Goal: Task Accomplishment & Management: Complete application form

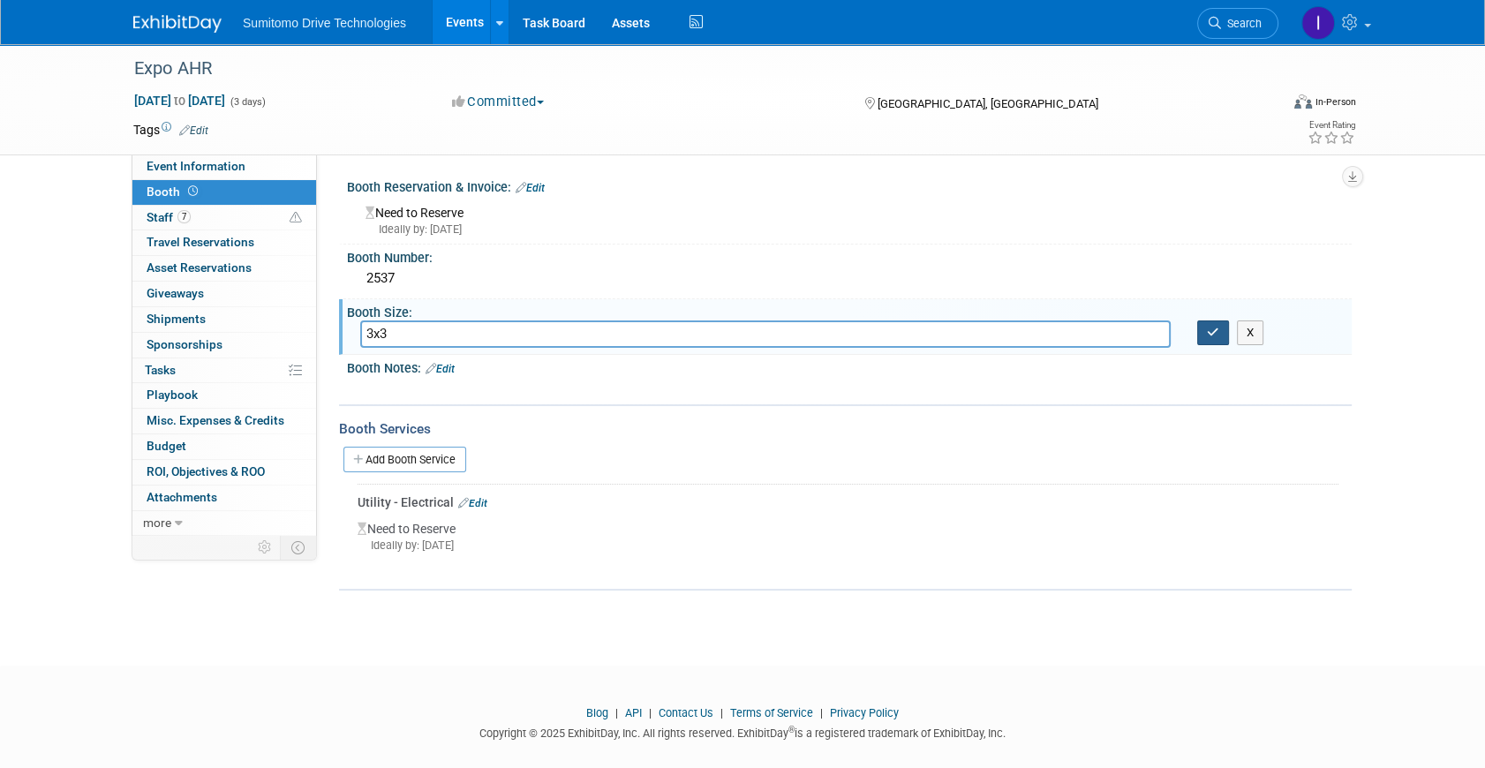
click at [1205, 331] on button "button" at bounding box center [1213, 333] width 32 height 25
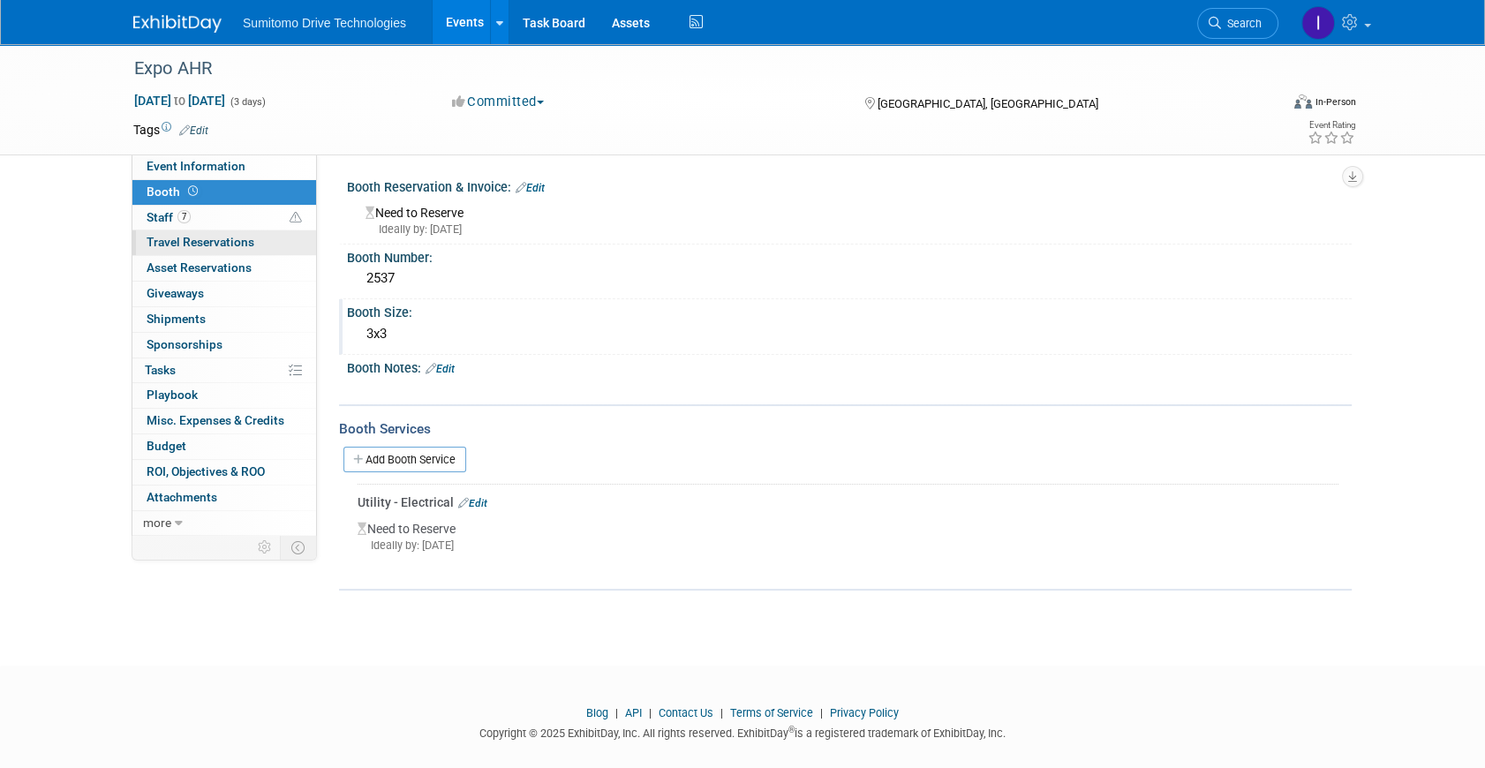
click at [221, 241] on span "Travel Reservations 0" at bounding box center [201, 242] width 108 height 14
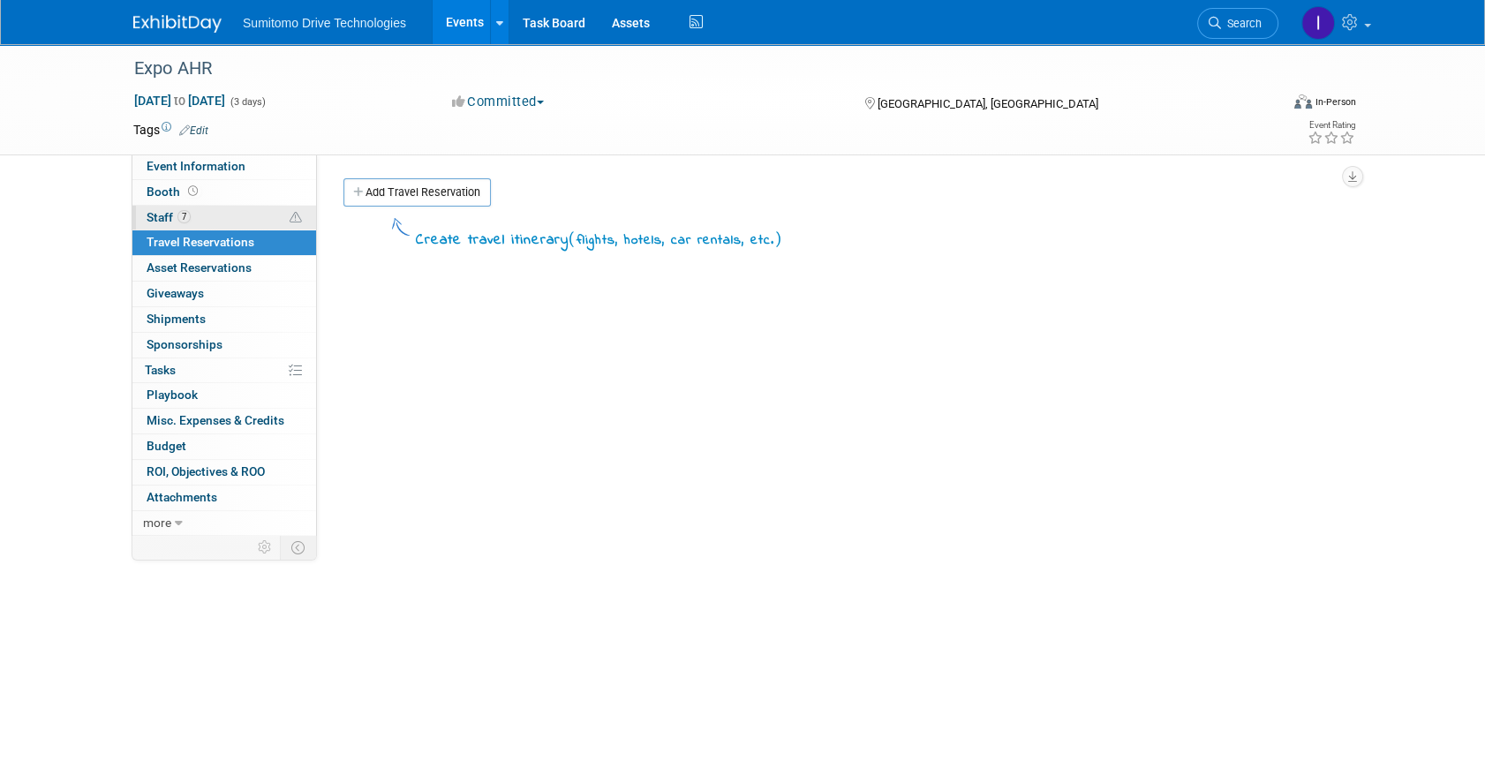
click at [215, 215] on link "7 Staff 7" at bounding box center [224, 218] width 184 height 25
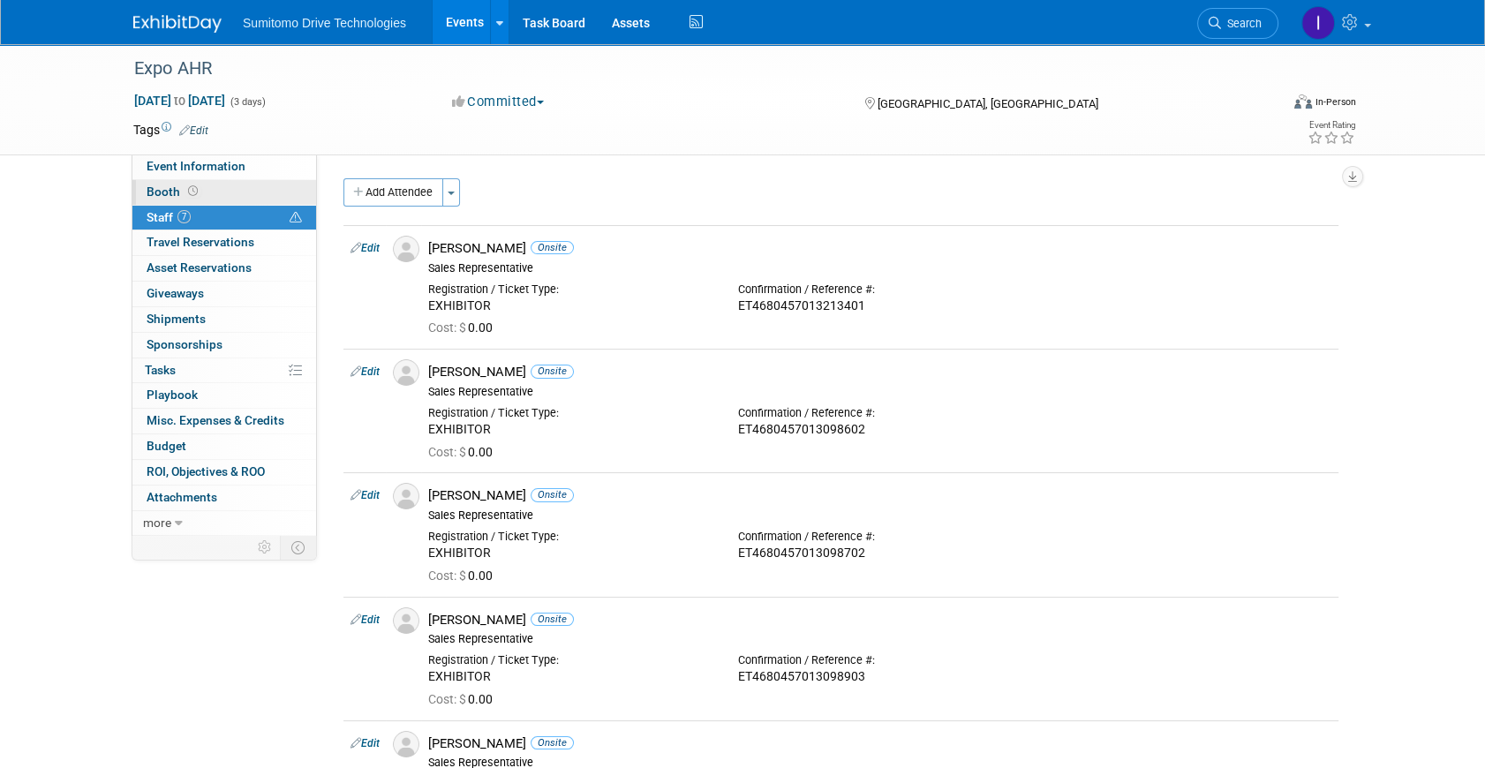
click at [219, 193] on link "Booth" at bounding box center [224, 192] width 184 height 25
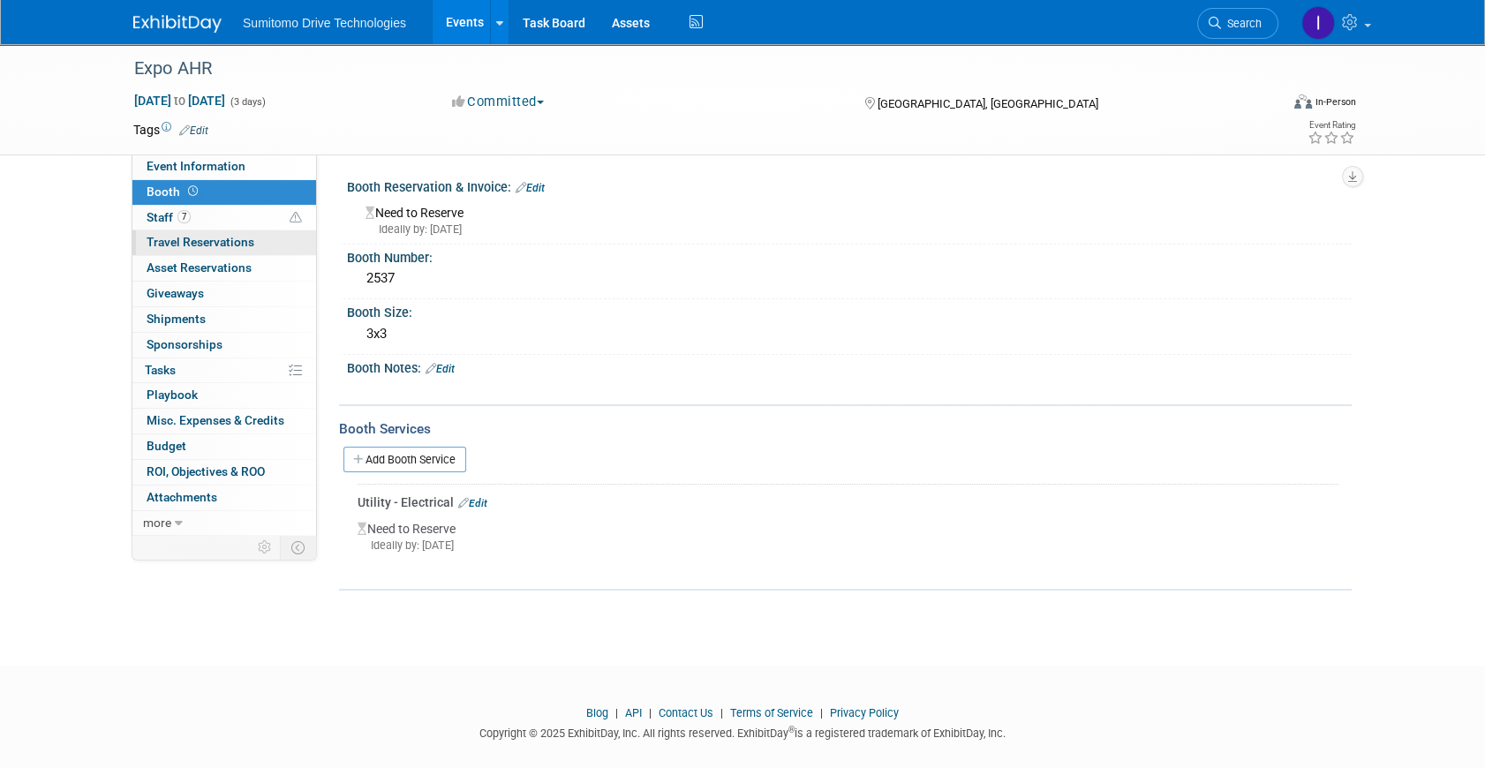
click at [202, 247] on span "Travel Reservations 0" at bounding box center [201, 242] width 108 height 14
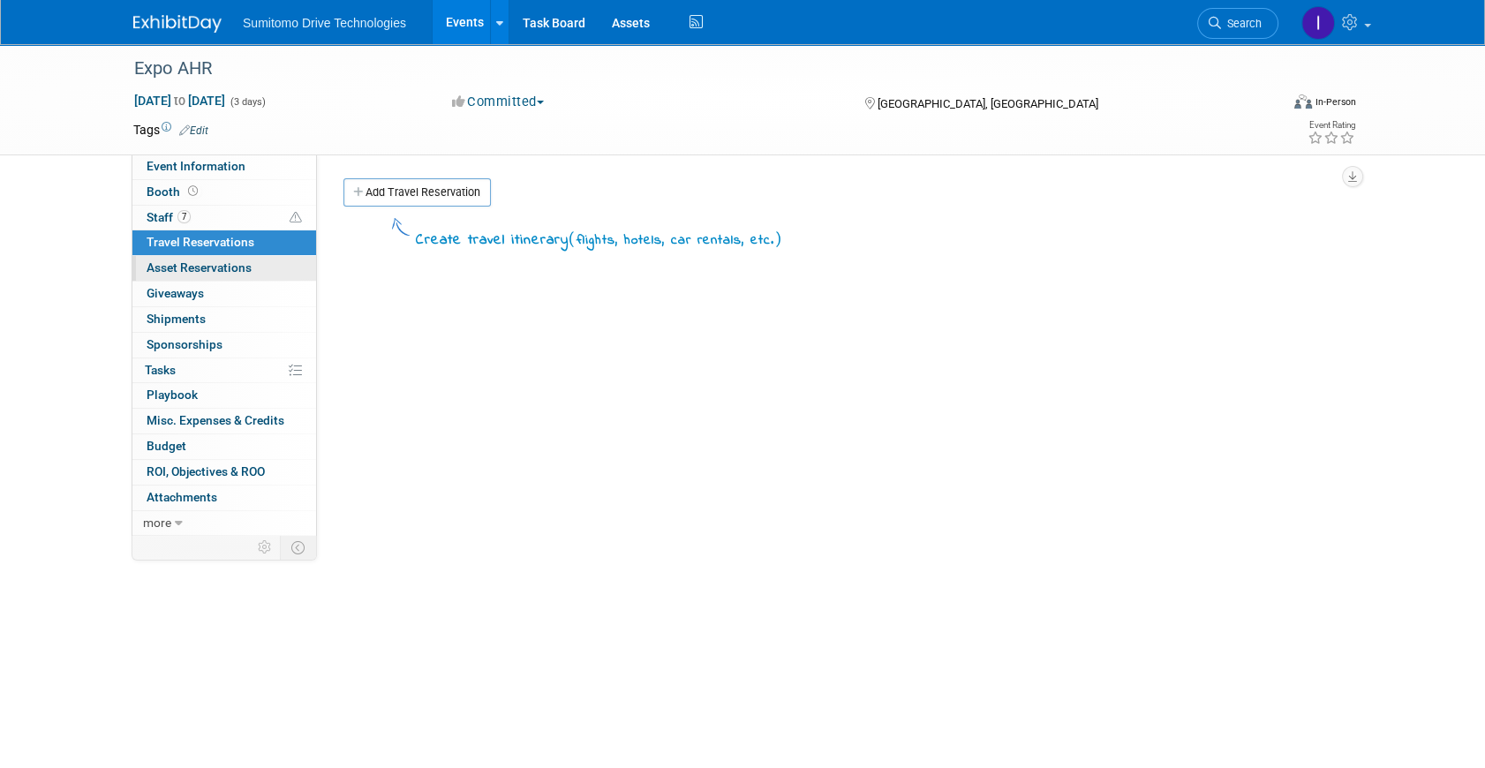
click at [208, 270] on span "Asset Reservations 0" at bounding box center [199, 267] width 105 height 14
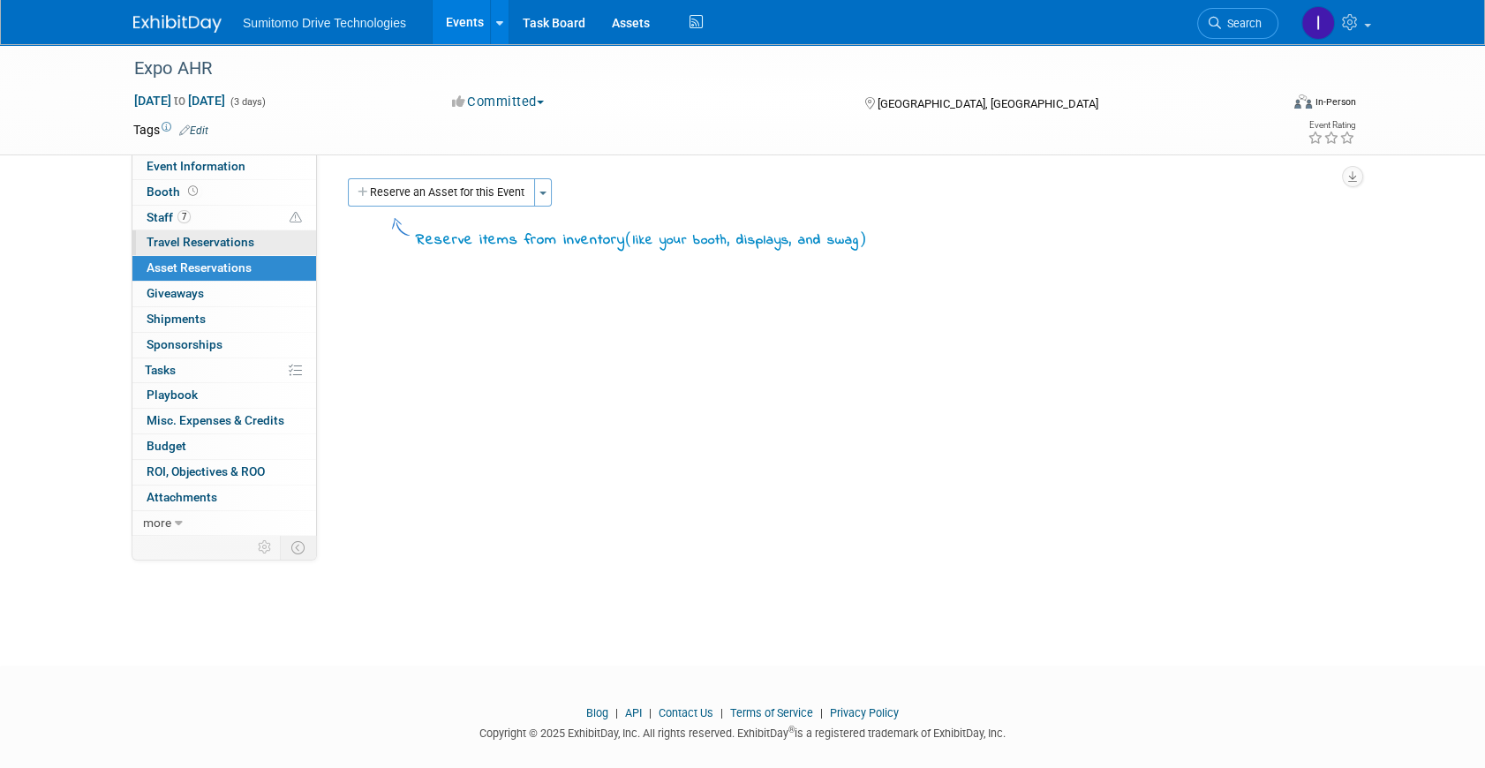
click at [219, 246] on span "Travel Reservations 0" at bounding box center [201, 242] width 108 height 14
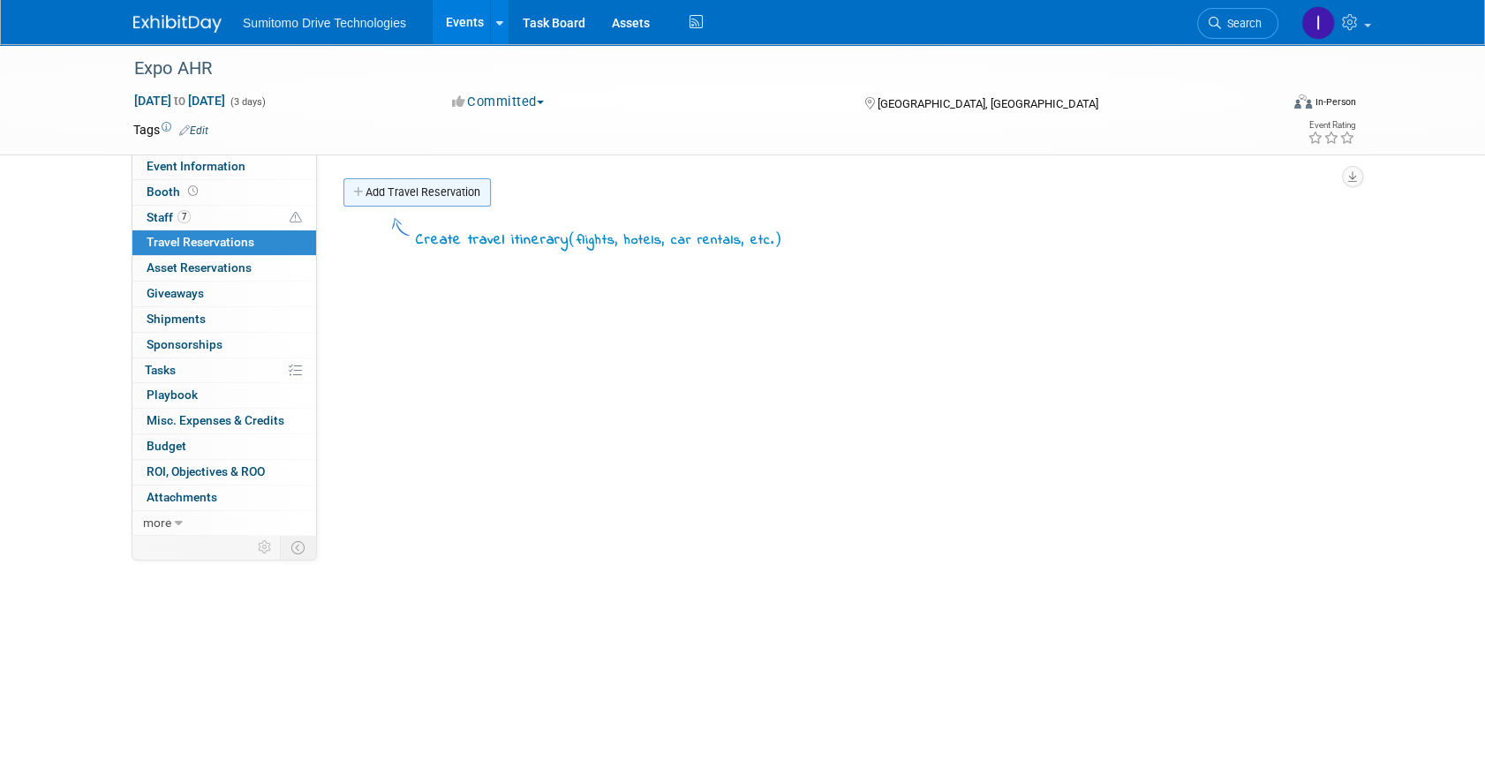
click at [421, 193] on link "Add Travel Reservation" at bounding box center [417, 192] width 147 height 28
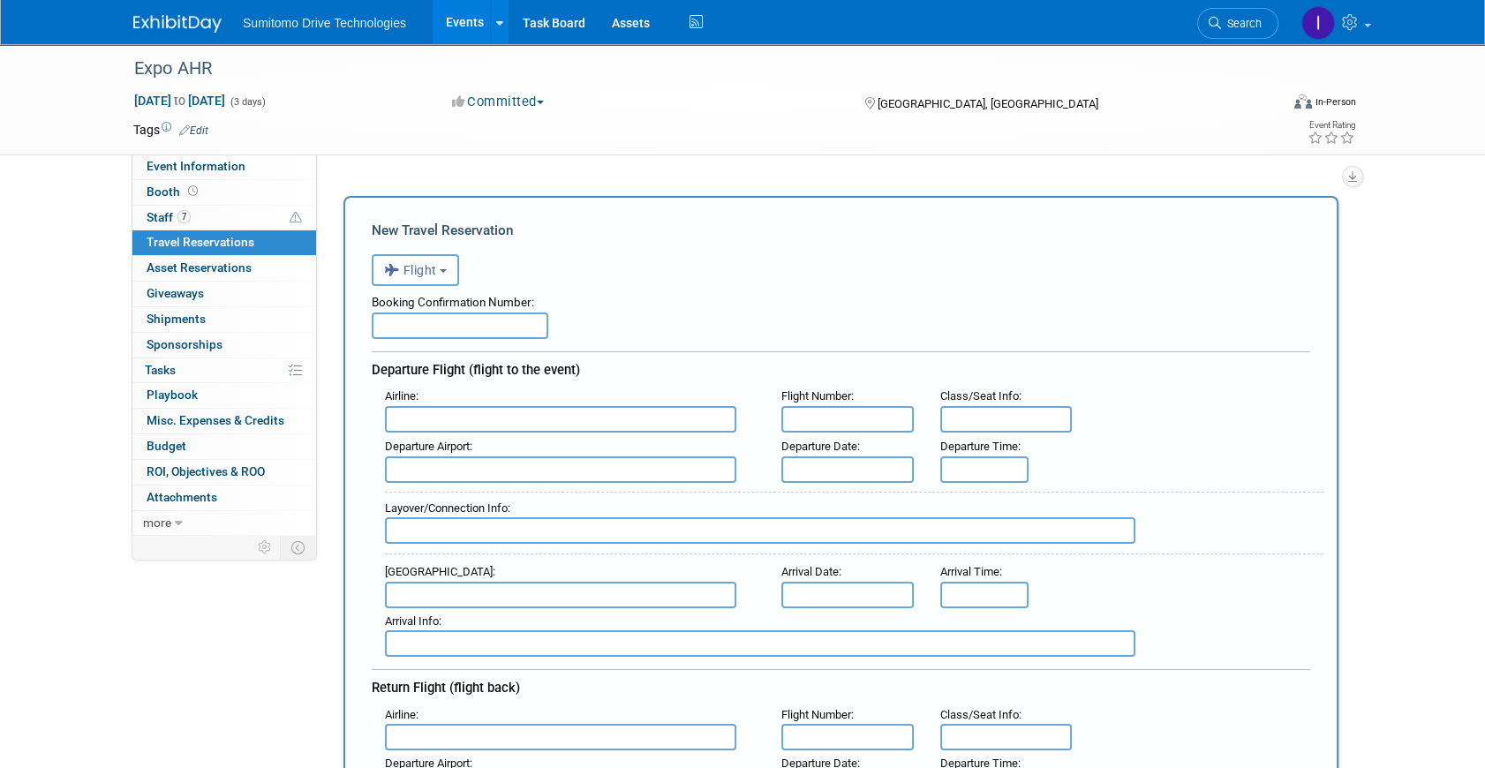
click at [434, 256] on button "Flight" at bounding box center [415, 270] width 87 height 32
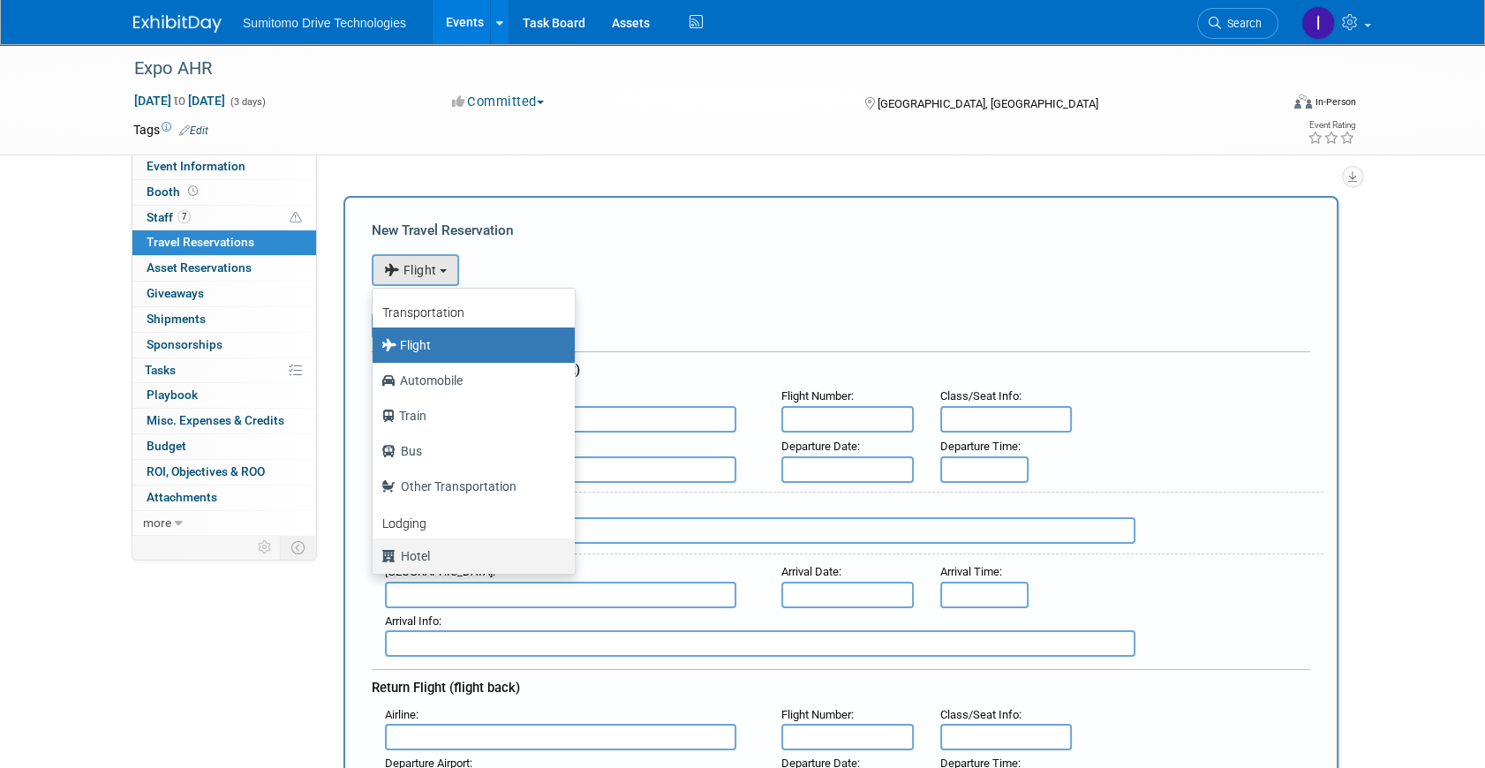
click at [427, 546] on label "Hotel" at bounding box center [469, 556] width 176 height 28
click at [375, 548] on input "Hotel" at bounding box center [369, 553] width 11 height 11
select select "6"
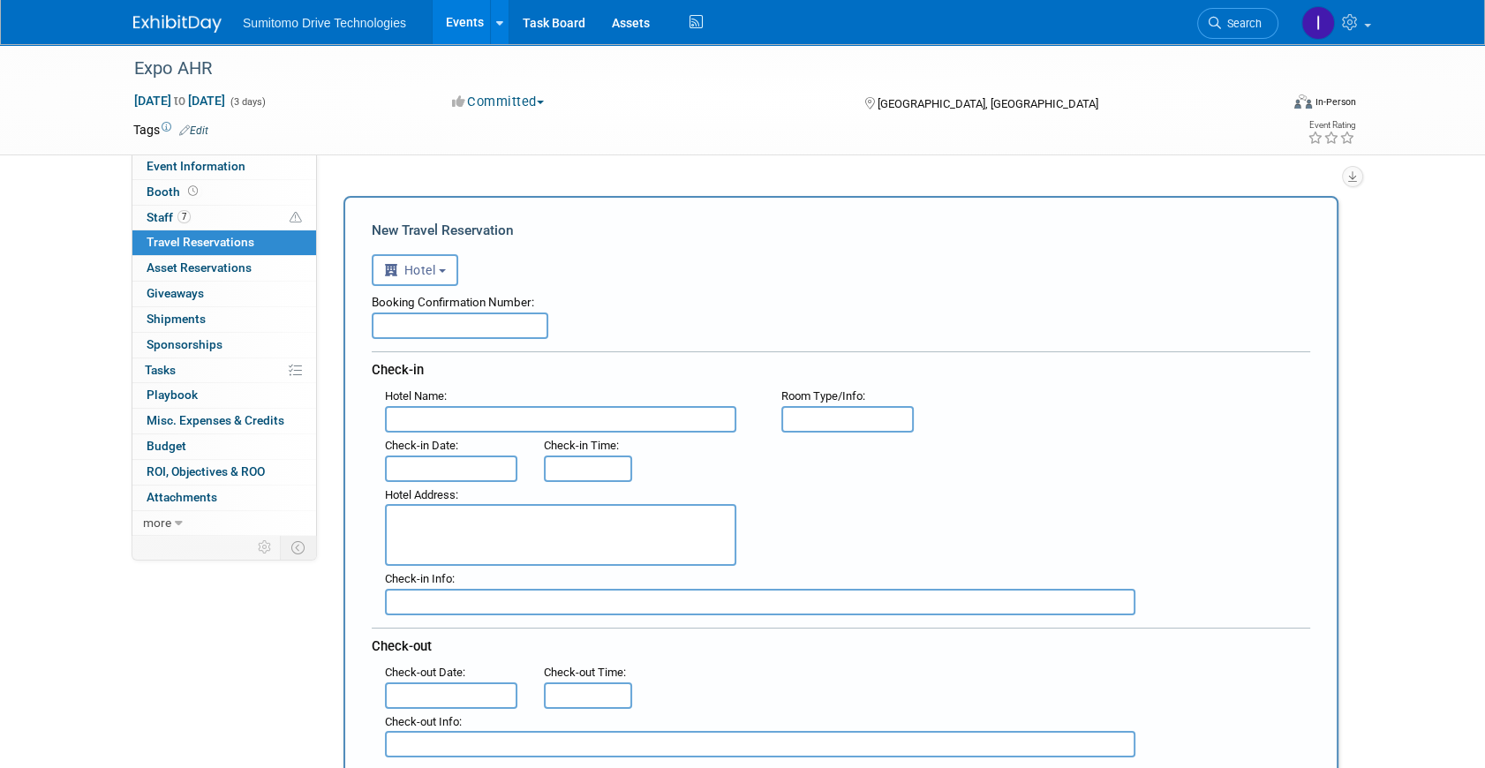
click at [499, 317] on input "text" at bounding box center [460, 326] width 177 height 26
click at [396, 313] on input "text" at bounding box center [460, 326] width 177 height 26
type input "89607732"
click at [436, 419] on input "text" at bounding box center [560, 419] width 351 height 26
type input "Holiday Inn Express Parque Fundidora"
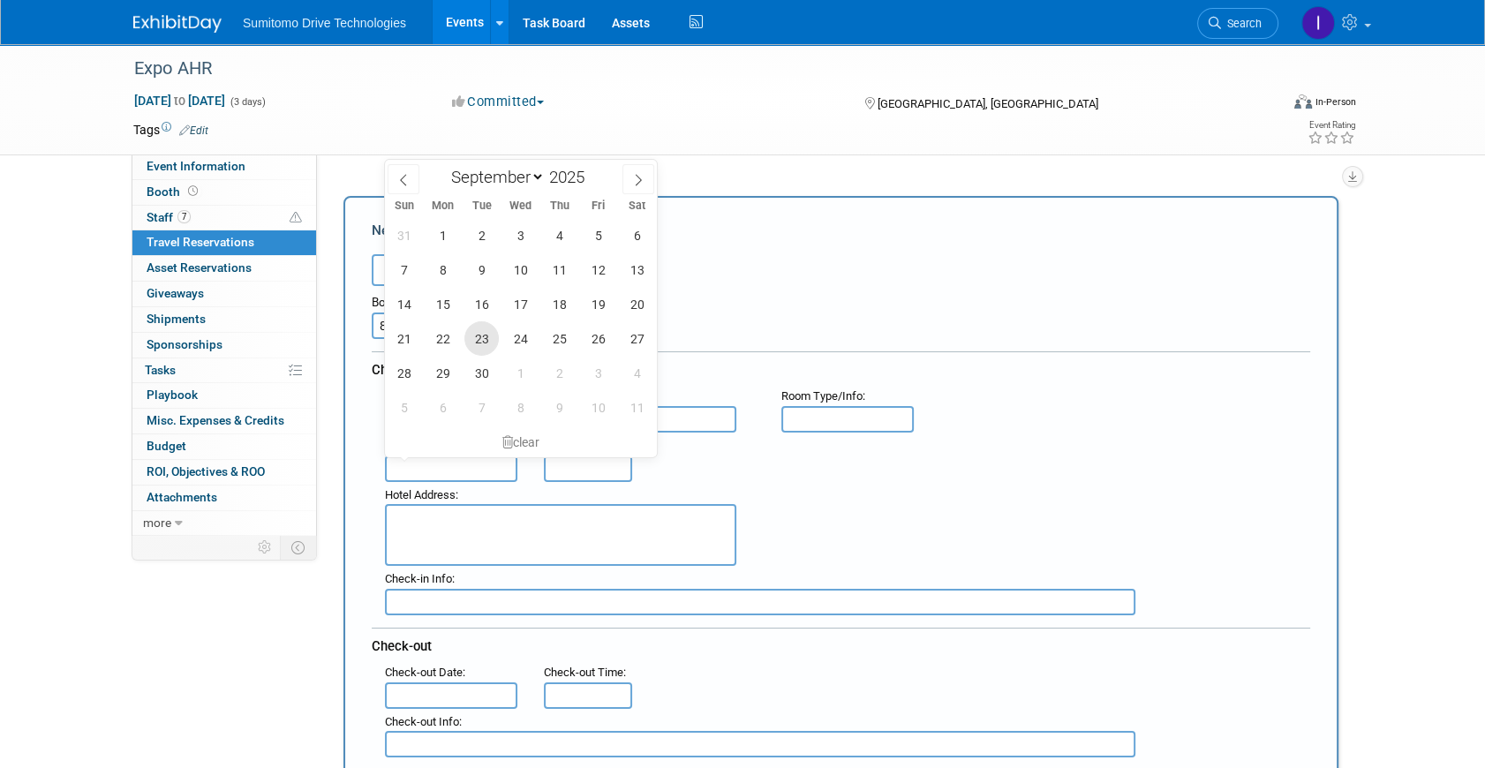
click at [490, 340] on span "23" at bounding box center [481, 338] width 34 height 34
type input "[DATE]"
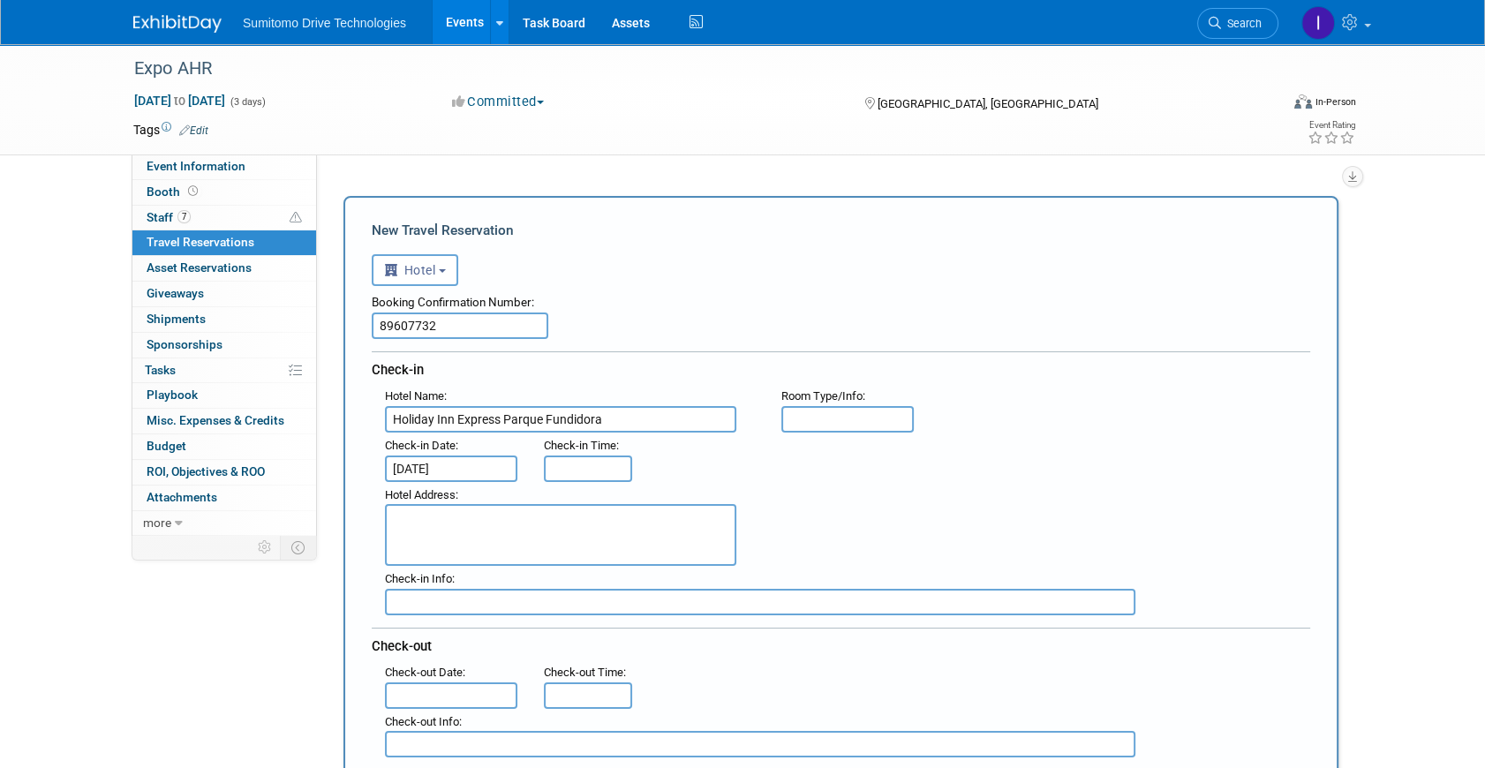
click at [574, 450] on div "Check-in Time :" at bounding box center [586, 445] width 84 height 19
type input "3:00 PM"
click at [582, 467] on input "3:00 PM" at bounding box center [588, 469] width 88 height 26
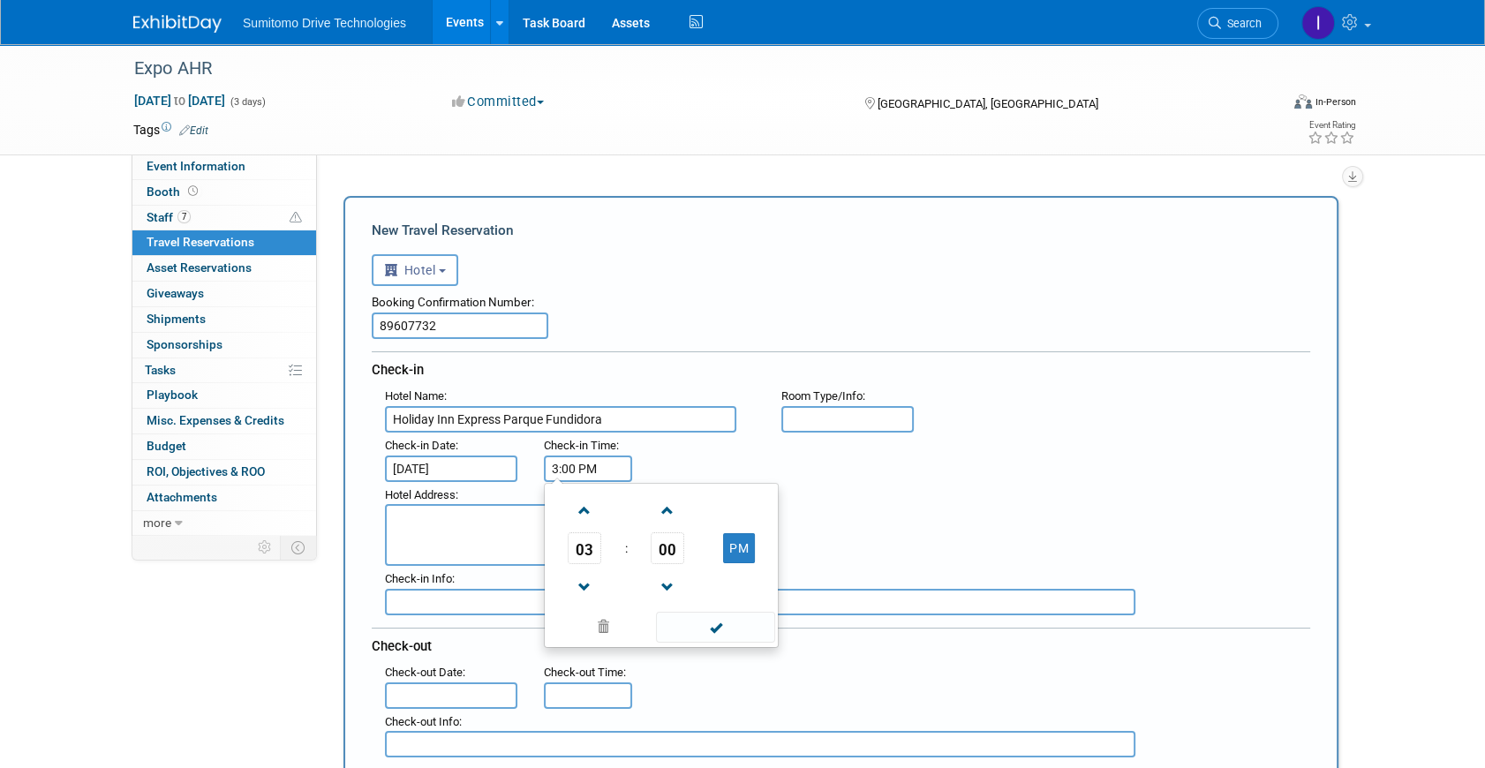
click at [871, 487] on div "Hotel Address :" at bounding box center [848, 524] width 952 height 85
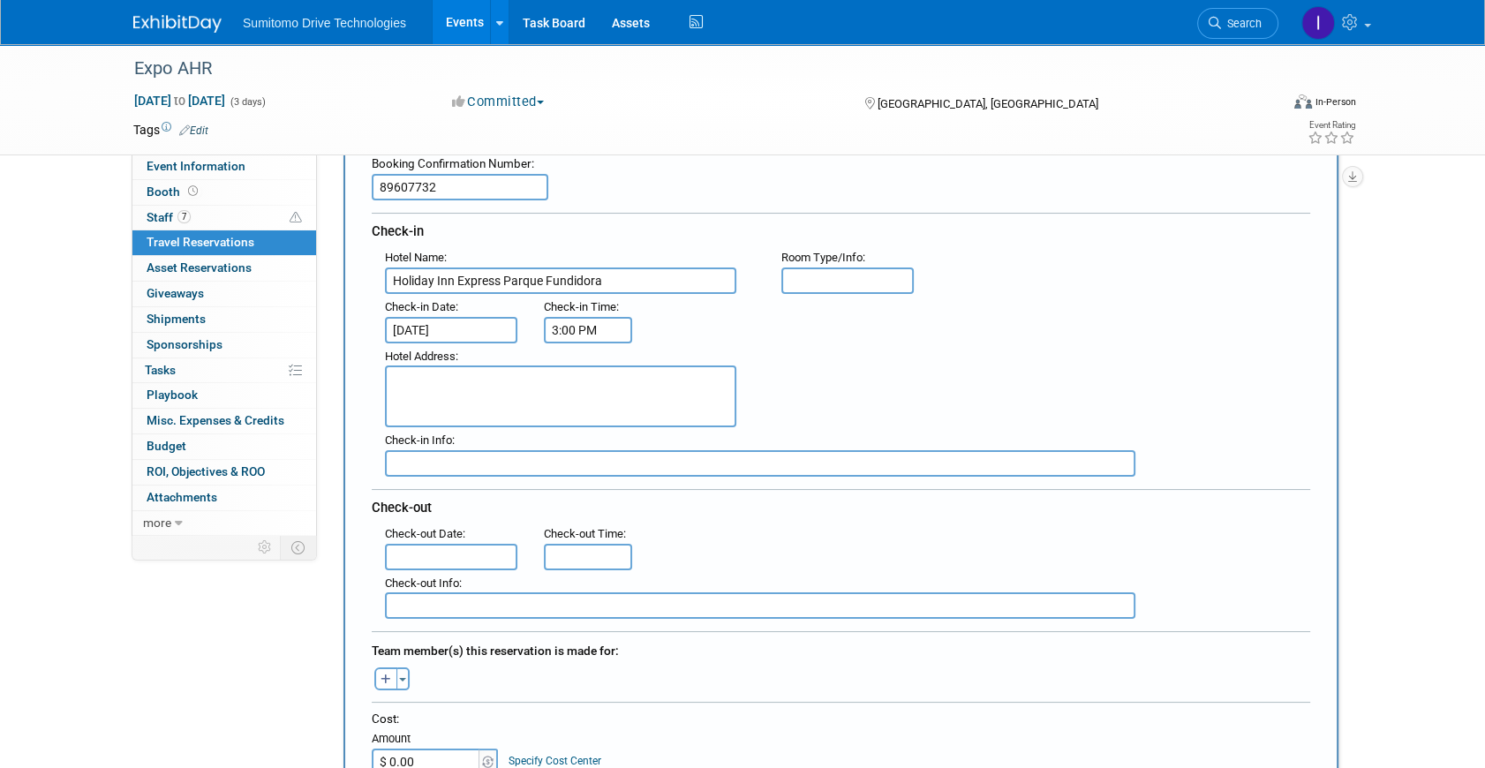
scroll to position [160, 0]
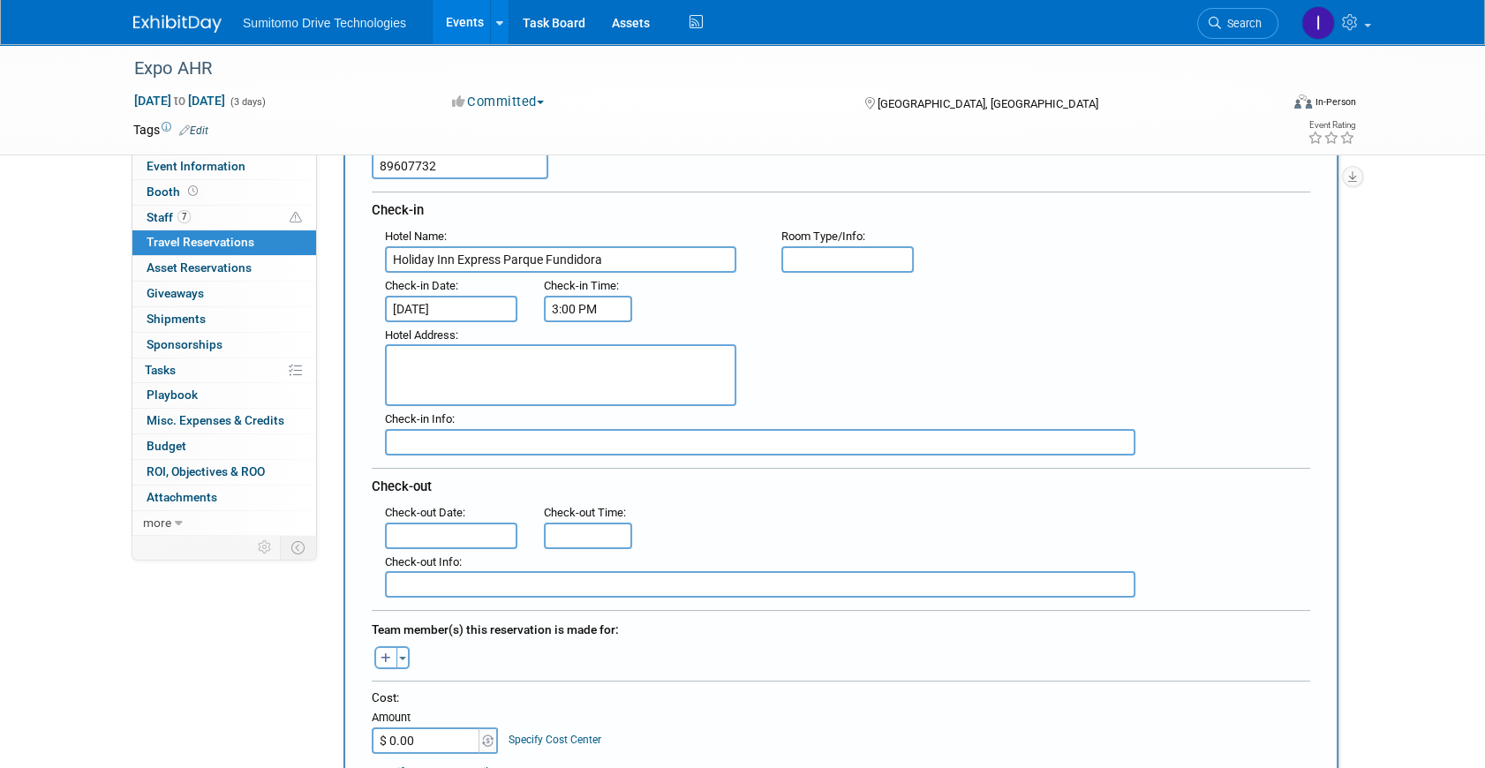
click at [459, 523] on input "text" at bounding box center [451, 536] width 132 height 26
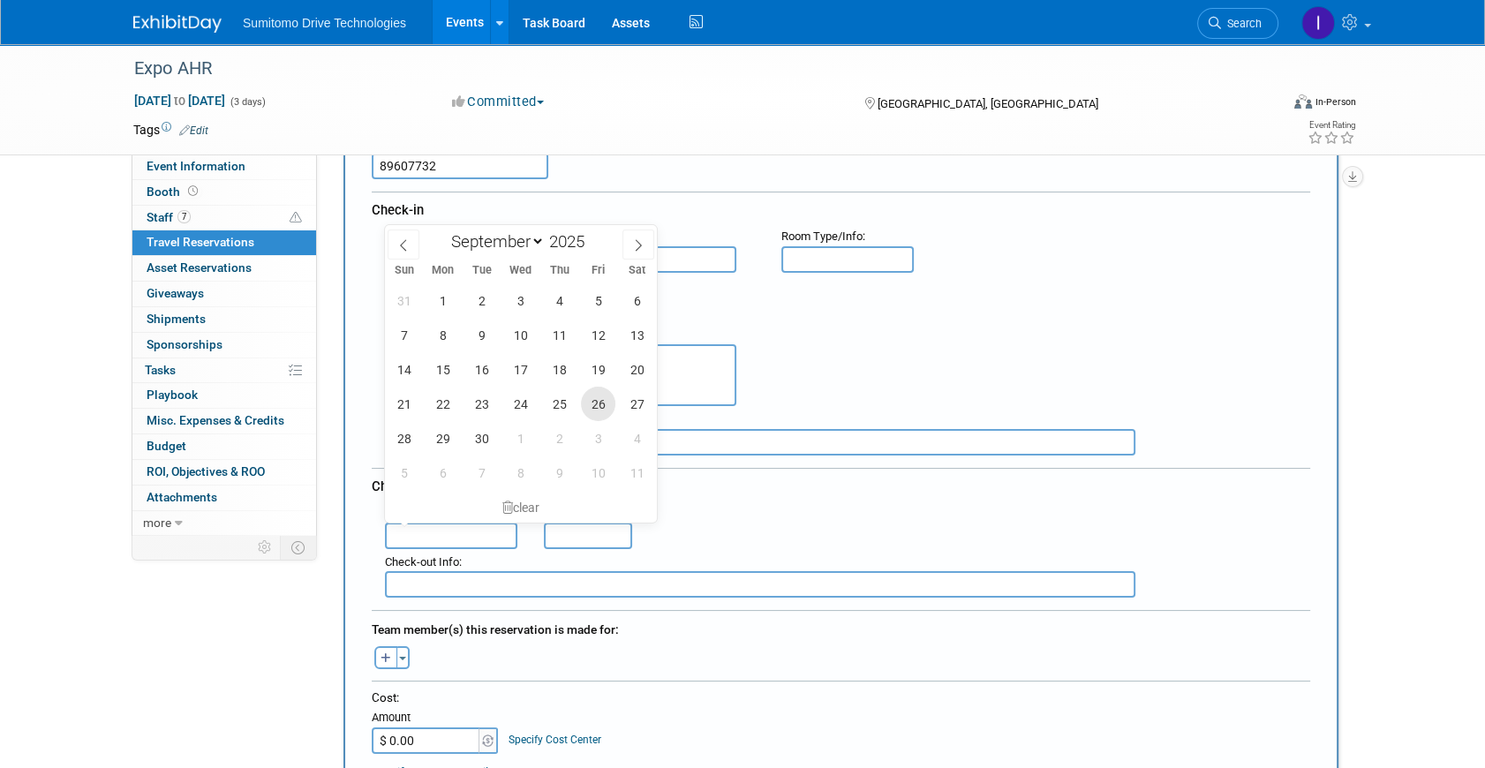
click at [599, 399] on span "26" at bounding box center [598, 404] width 34 height 34
type input "[DATE]"
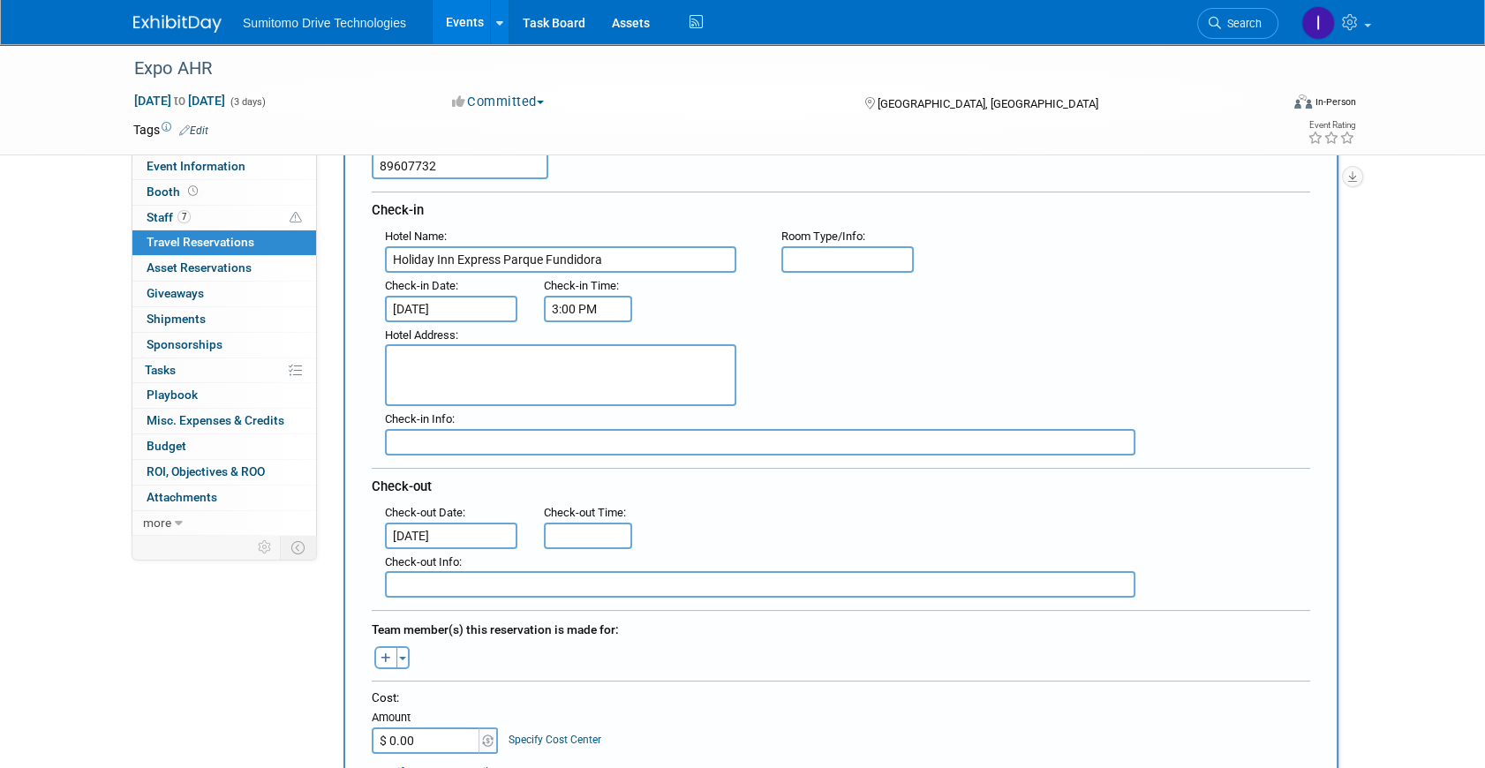
type input "11:00 AM"
click at [571, 523] on input "11:00 AM" at bounding box center [588, 536] width 88 height 26
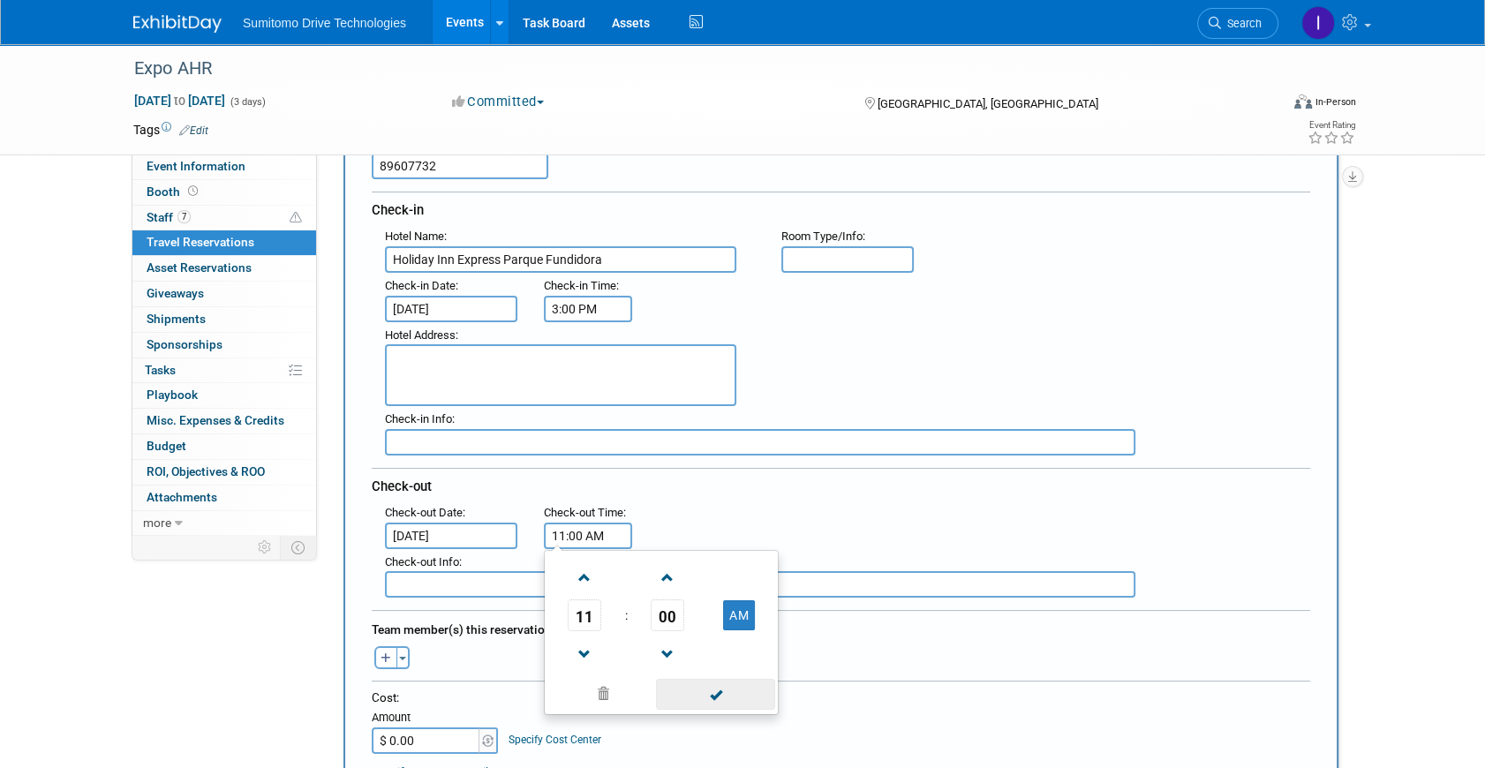
click at [708, 689] on span at bounding box center [715, 694] width 119 height 31
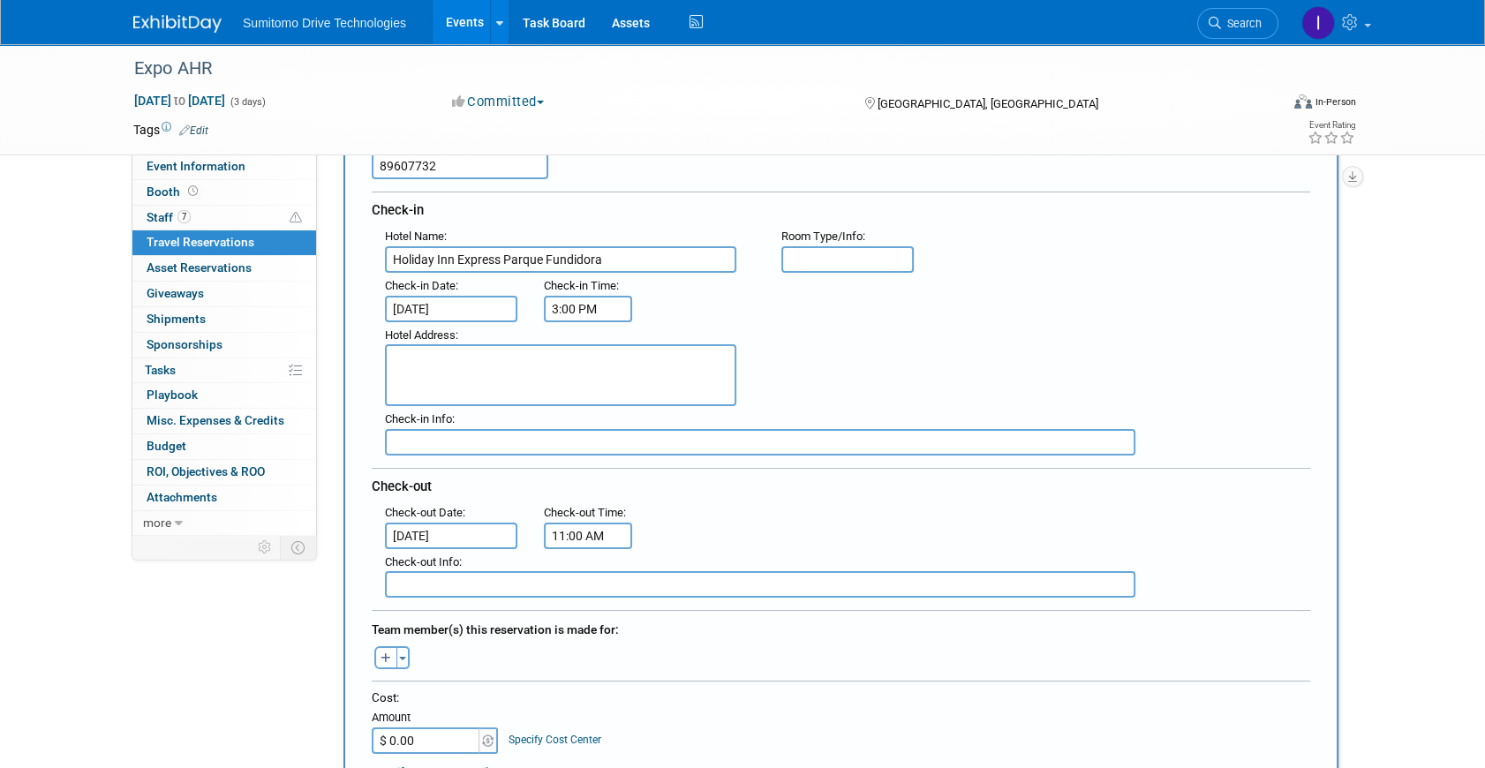
click at [734, 539] on div ": Check-out Date : [DATE] Check-out Time : 11:00 AM" at bounding box center [848, 524] width 952 height 49
click at [393, 653] on button "button" at bounding box center [385, 657] width 23 height 23
select select
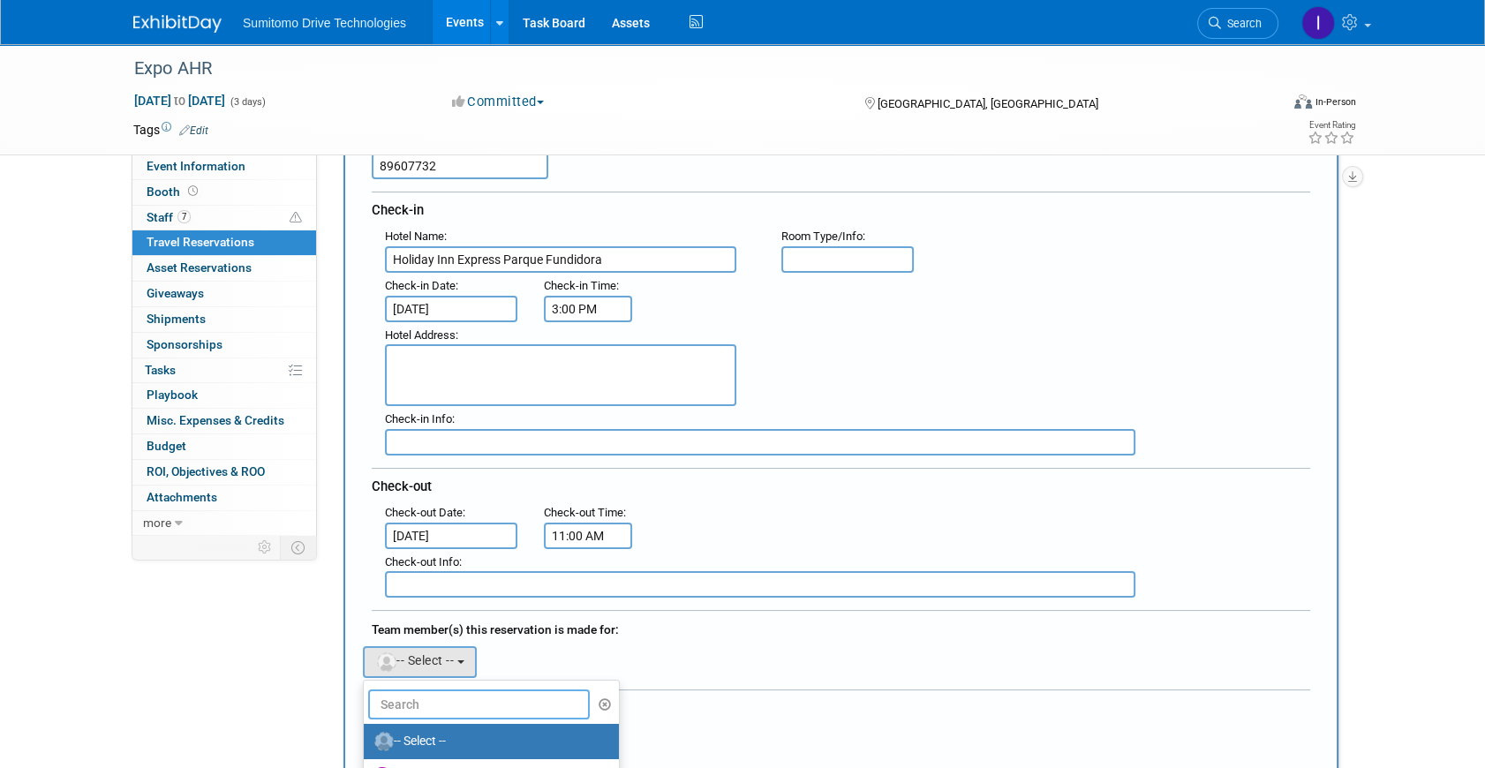
click at [444, 698] on input "text" at bounding box center [479, 705] width 222 height 30
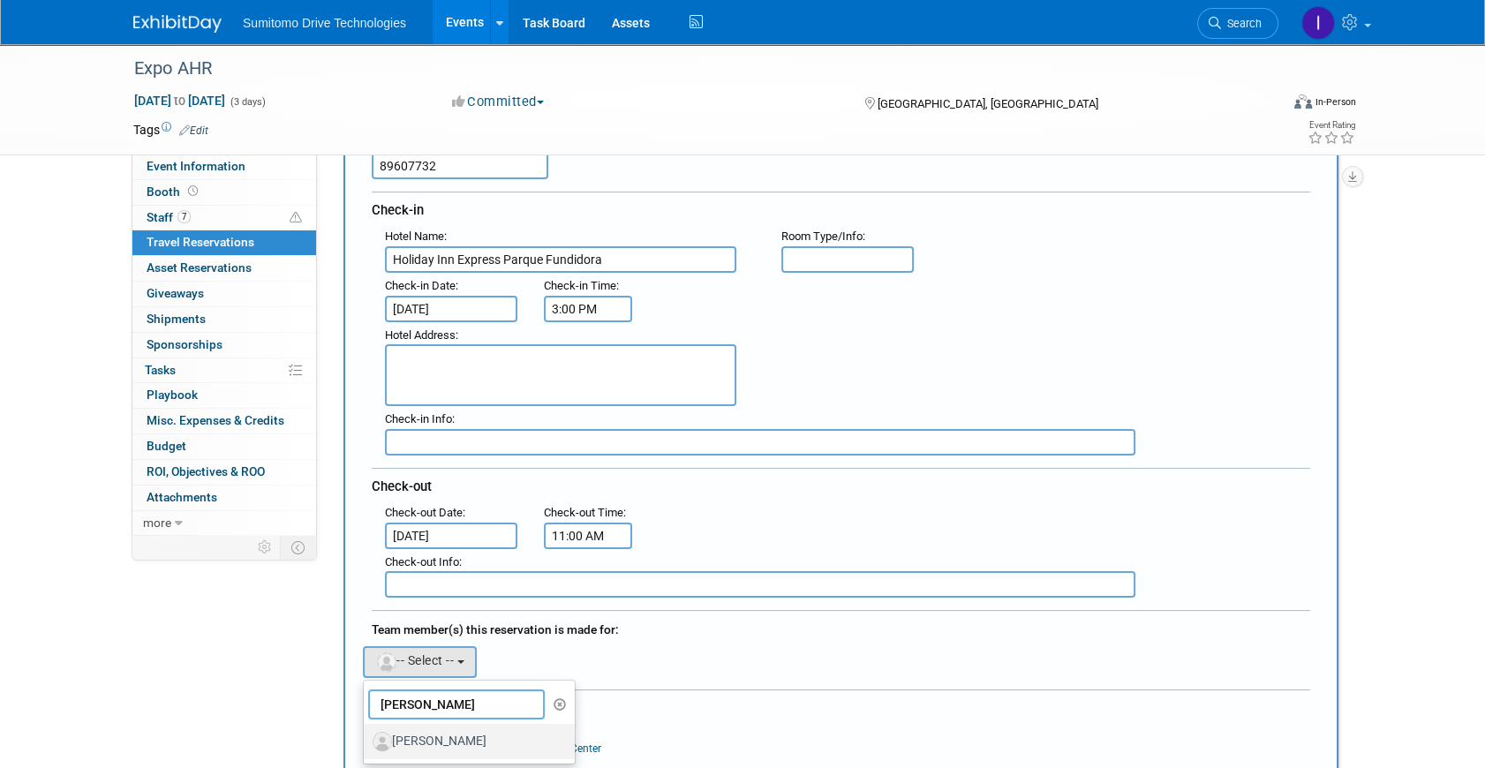
type input "[PERSON_NAME]"
click at [446, 740] on label "[PERSON_NAME]" at bounding box center [465, 742] width 185 height 28
click at [366, 740] on input "[PERSON_NAME]" at bounding box center [360, 739] width 11 height 11
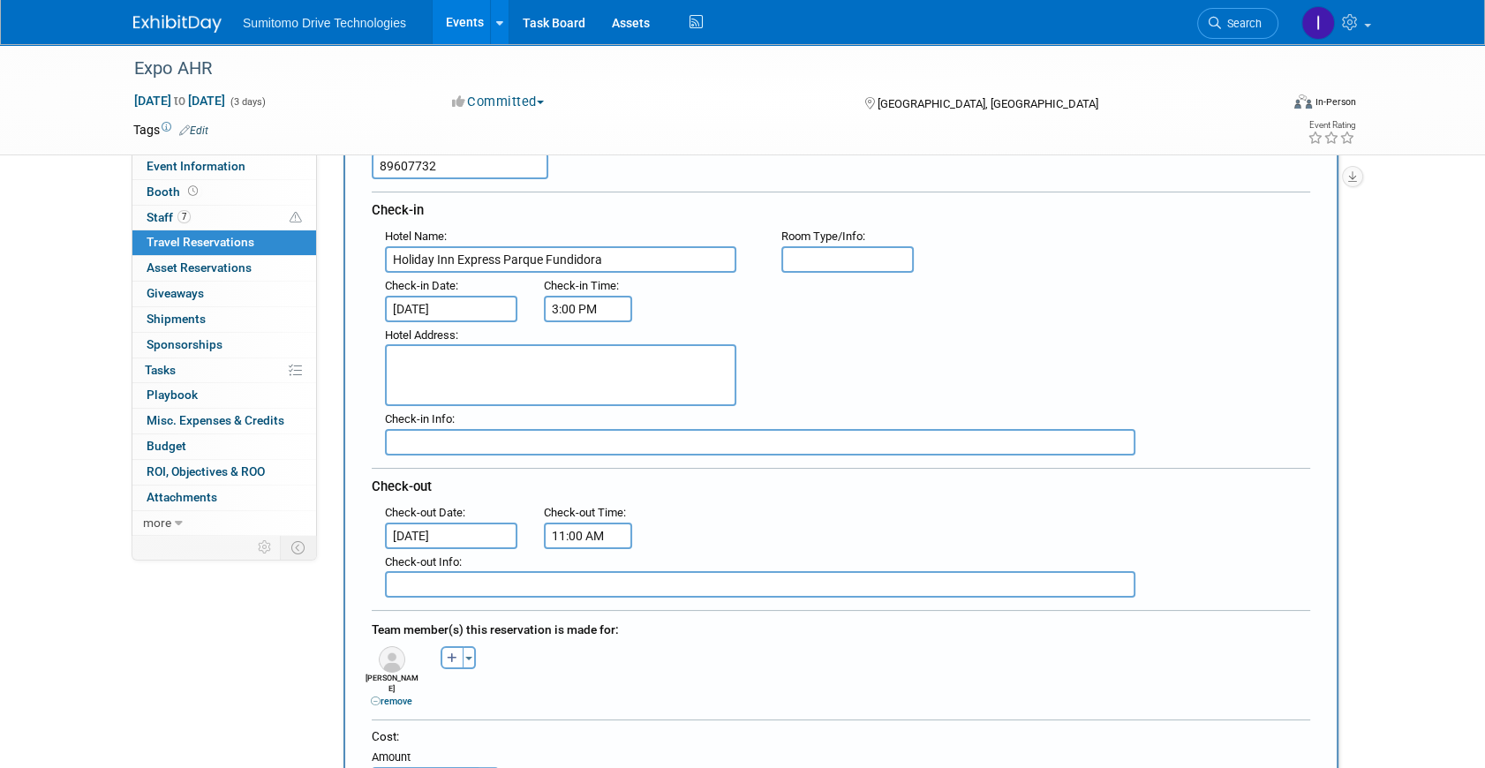
click at [855, 254] on input "text" at bounding box center [847, 259] width 132 height 26
type input "Doble"
click at [872, 310] on div ": Check-in Date : [DATE] Check-in Time : 3:00 PM" at bounding box center [848, 297] width 952 height 49
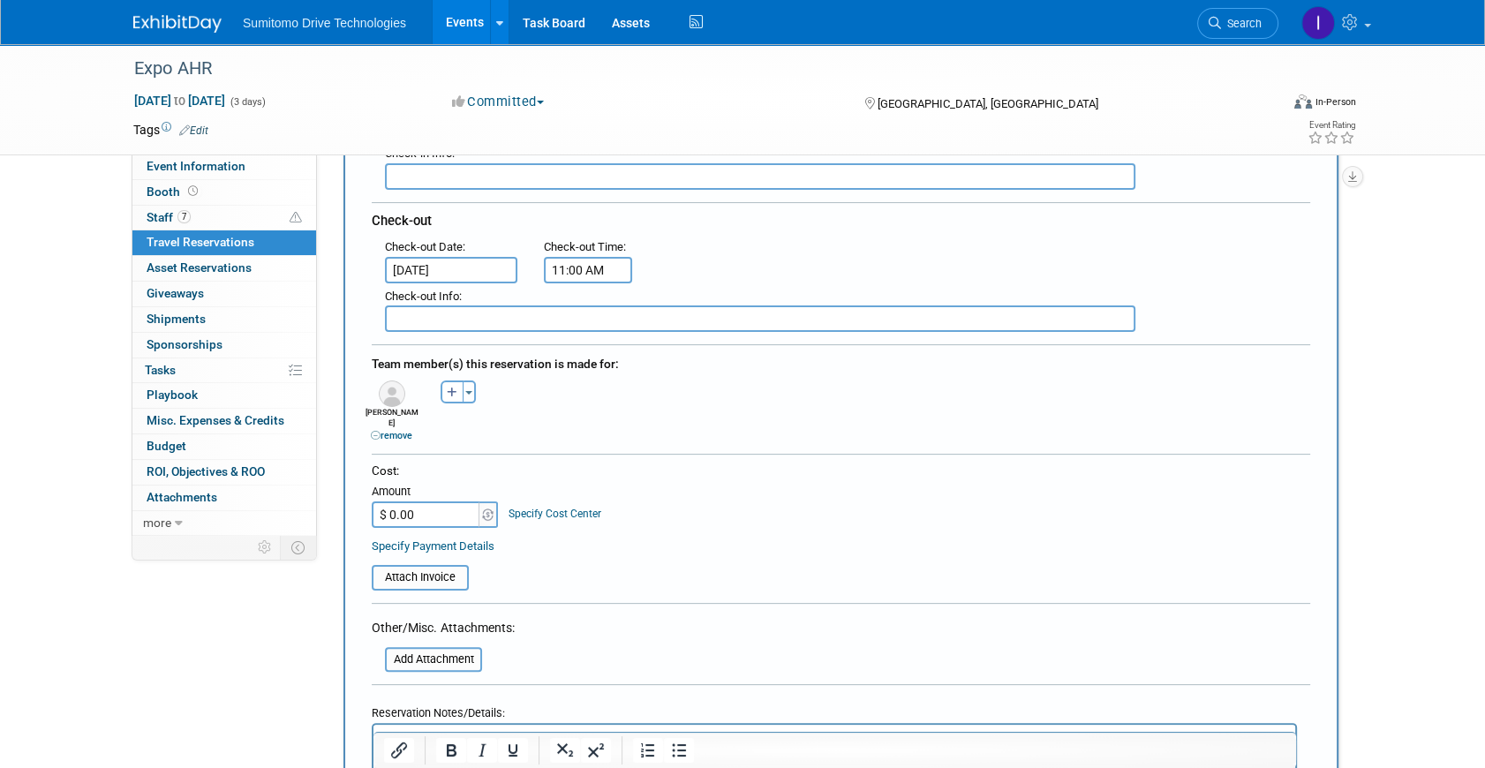
scroll to position [481, 0]
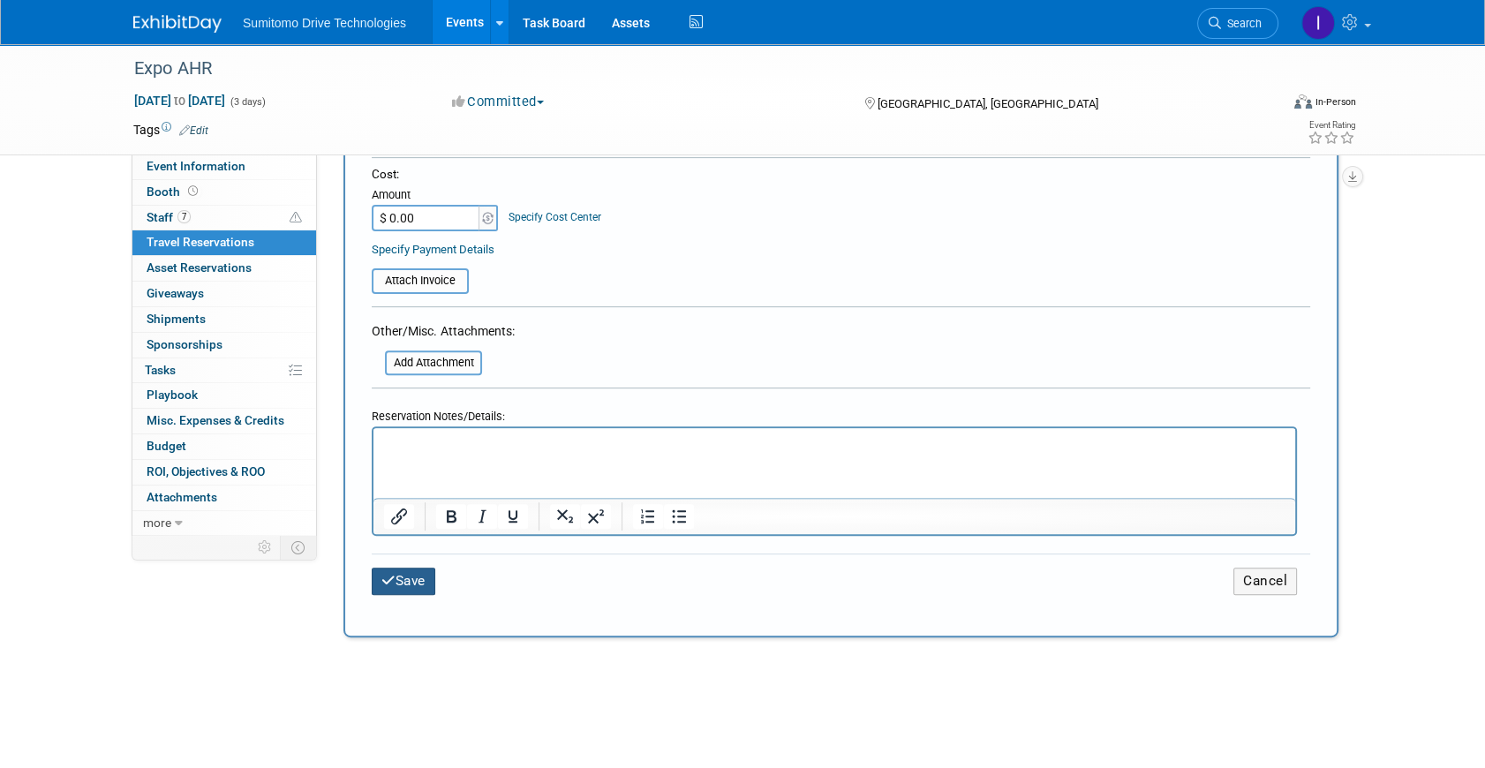
click at [402, 568] on button "Save" at bounding box center [404, 581] width 64 height 27
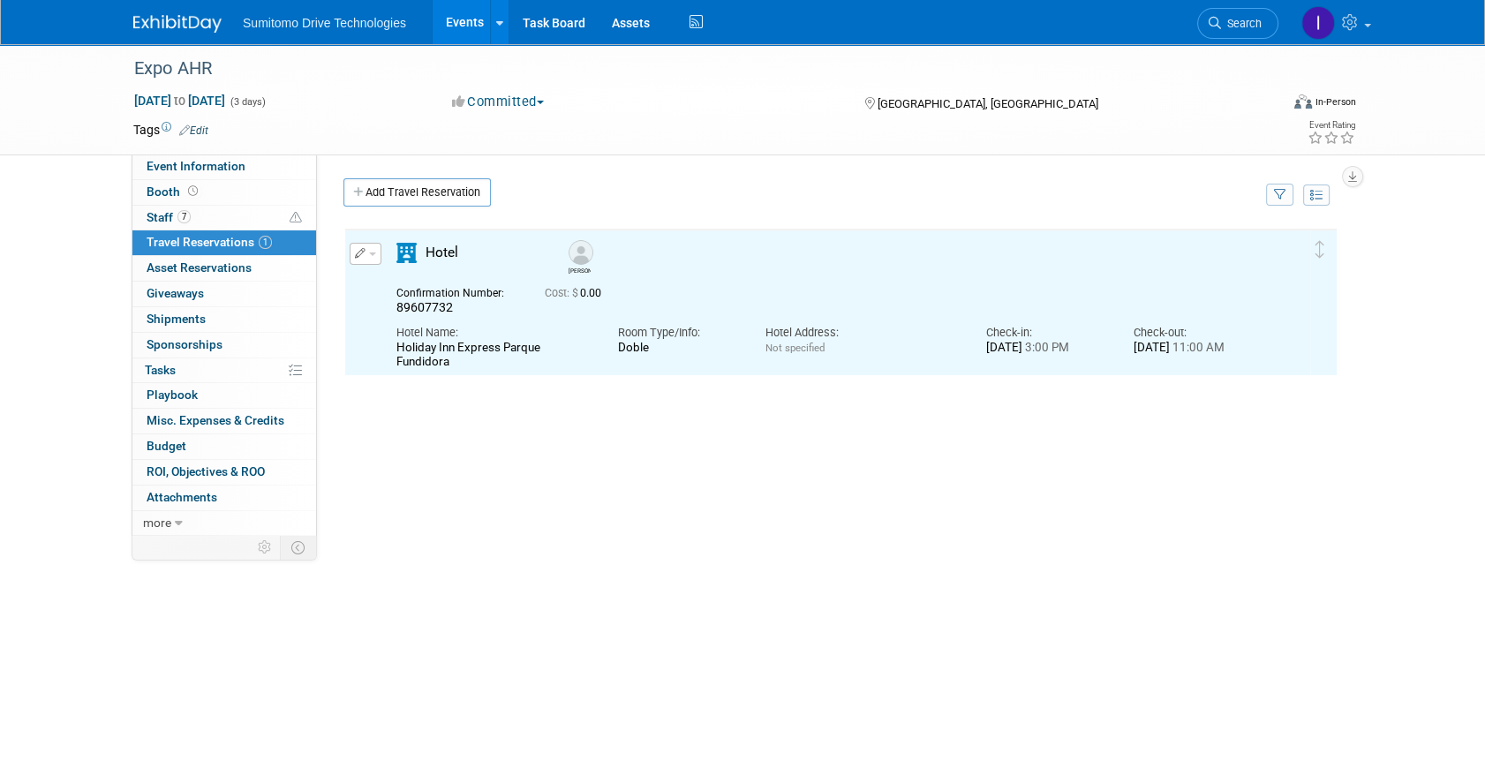
scroll to position [0, 0]
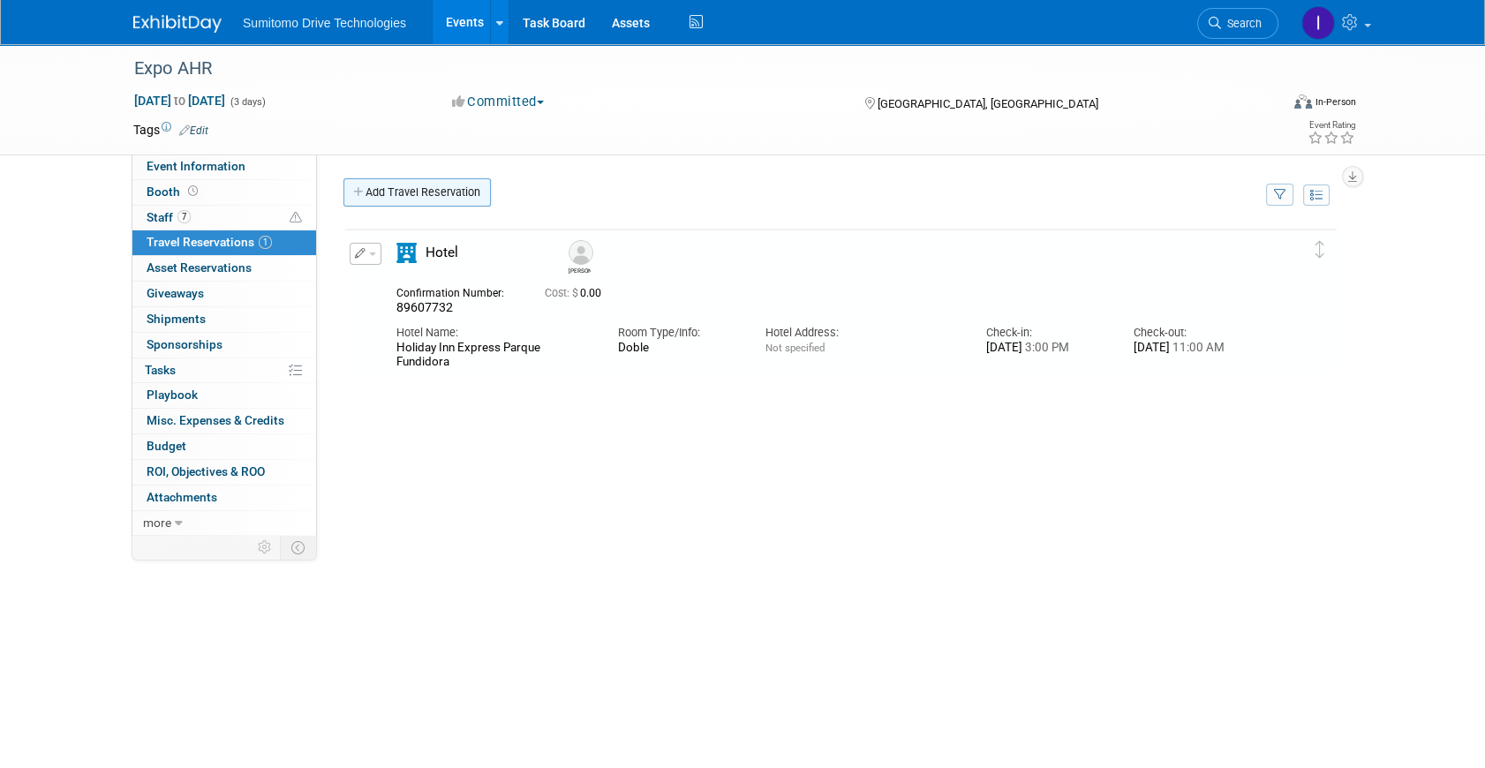
click at [445, 199] on link "Add Travel Reservation" at bounding box center [417, 192] width 147 height 28
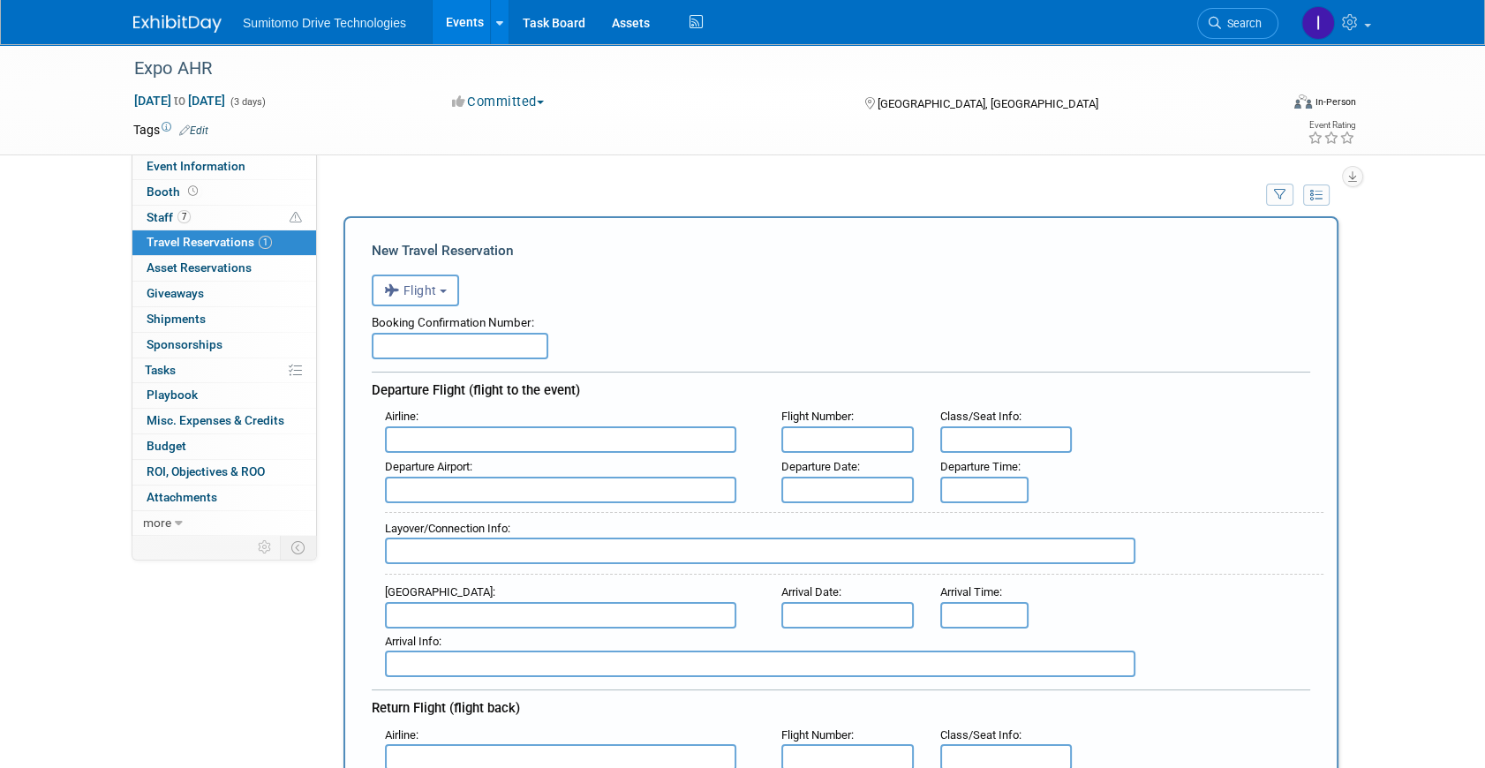
click at [402, 334] on input "text" at bounding box center [460, 346] width 177 height 26
type input "43186705"
click at [432, 259] on div "New Travel Reservation" at bounding box center [841, 250] width 939 height 19
click at [434, 286] on span "Flight" at bounding box center [410, 290] width 53 height 14
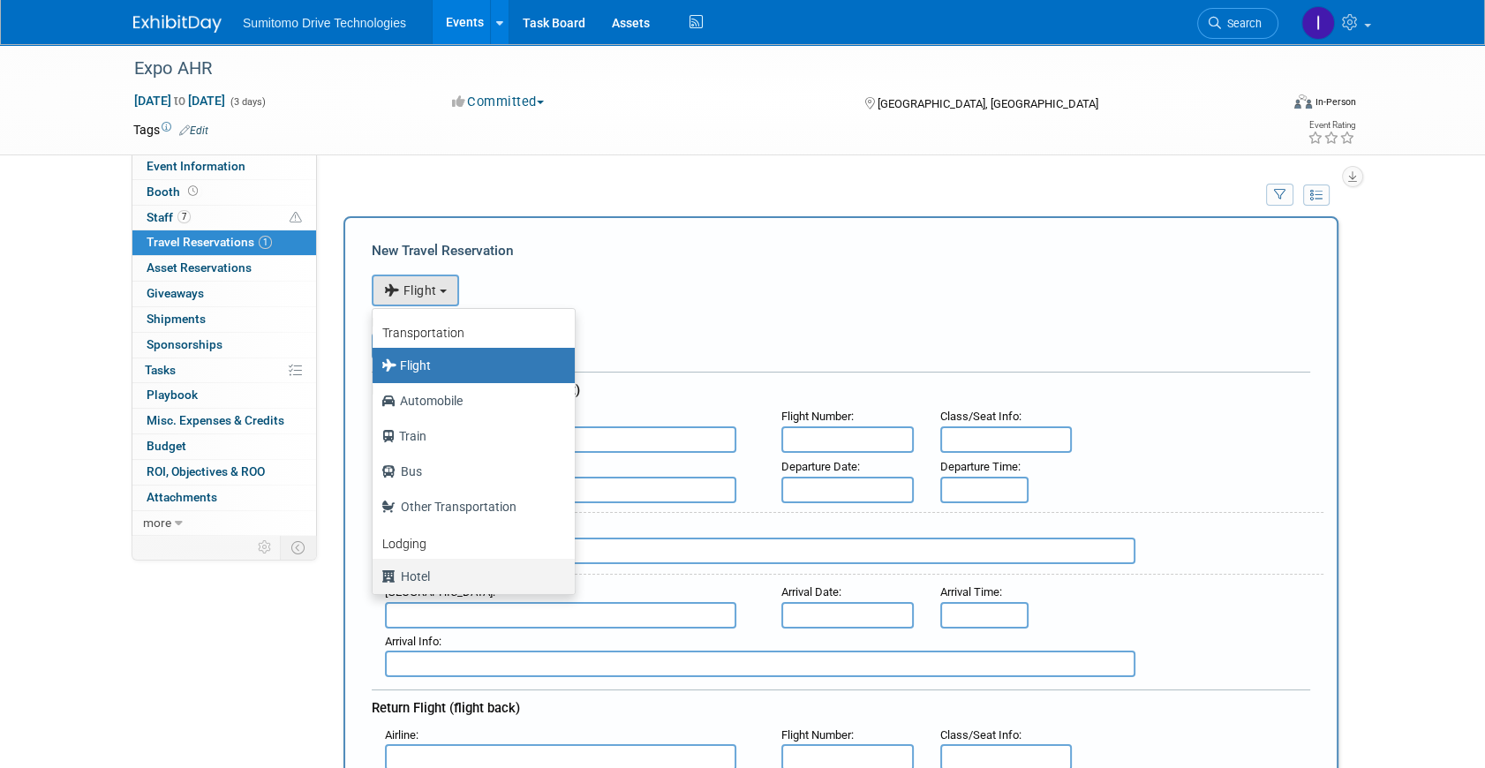
click at [416, 574] on label "Hotel" at bounding box center [469, 577] width 176 height 28
click at [375, 574] on input "Hotel" at bounding box center [369, 574] width 11 height 11
select select "6"
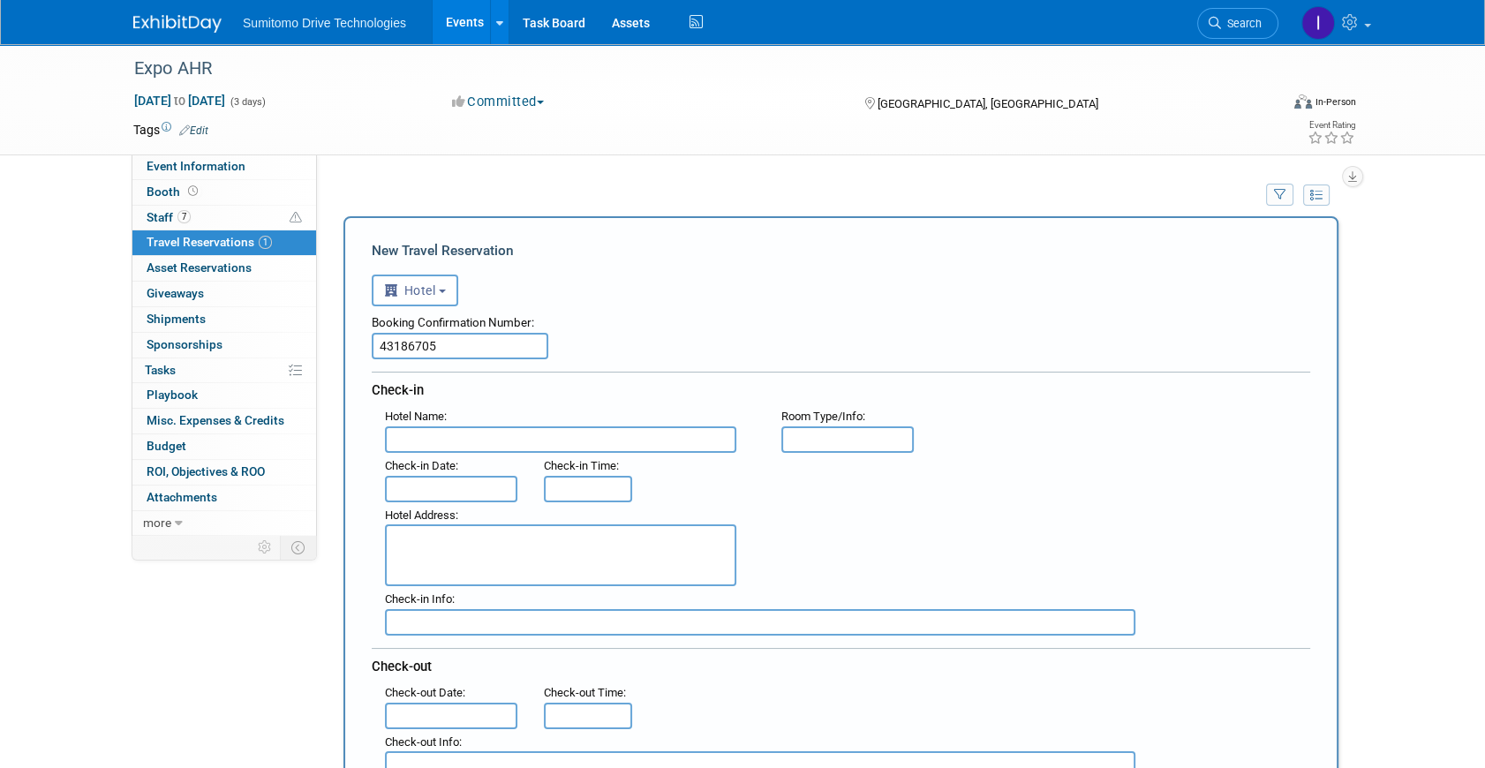
click at [498, 444] on input "text" at bounding box center [560, 440] width 351 height 26
type input "Holiday Inn Express Parque Fundidora"
type input "Doble"
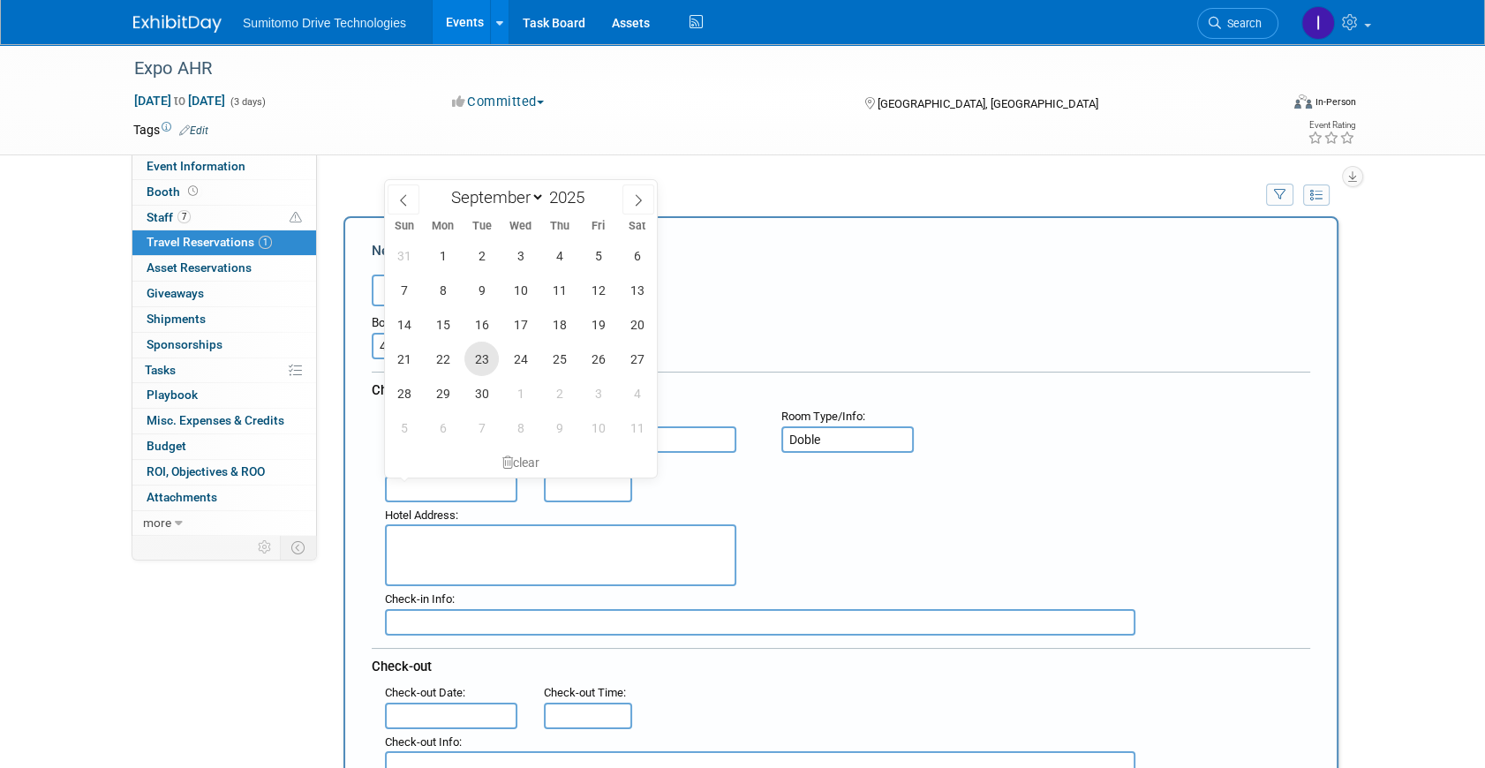
click at [485, 359] on span "23" at bounding box center [481, 359] width 34 height 34
type input "[DATE]"
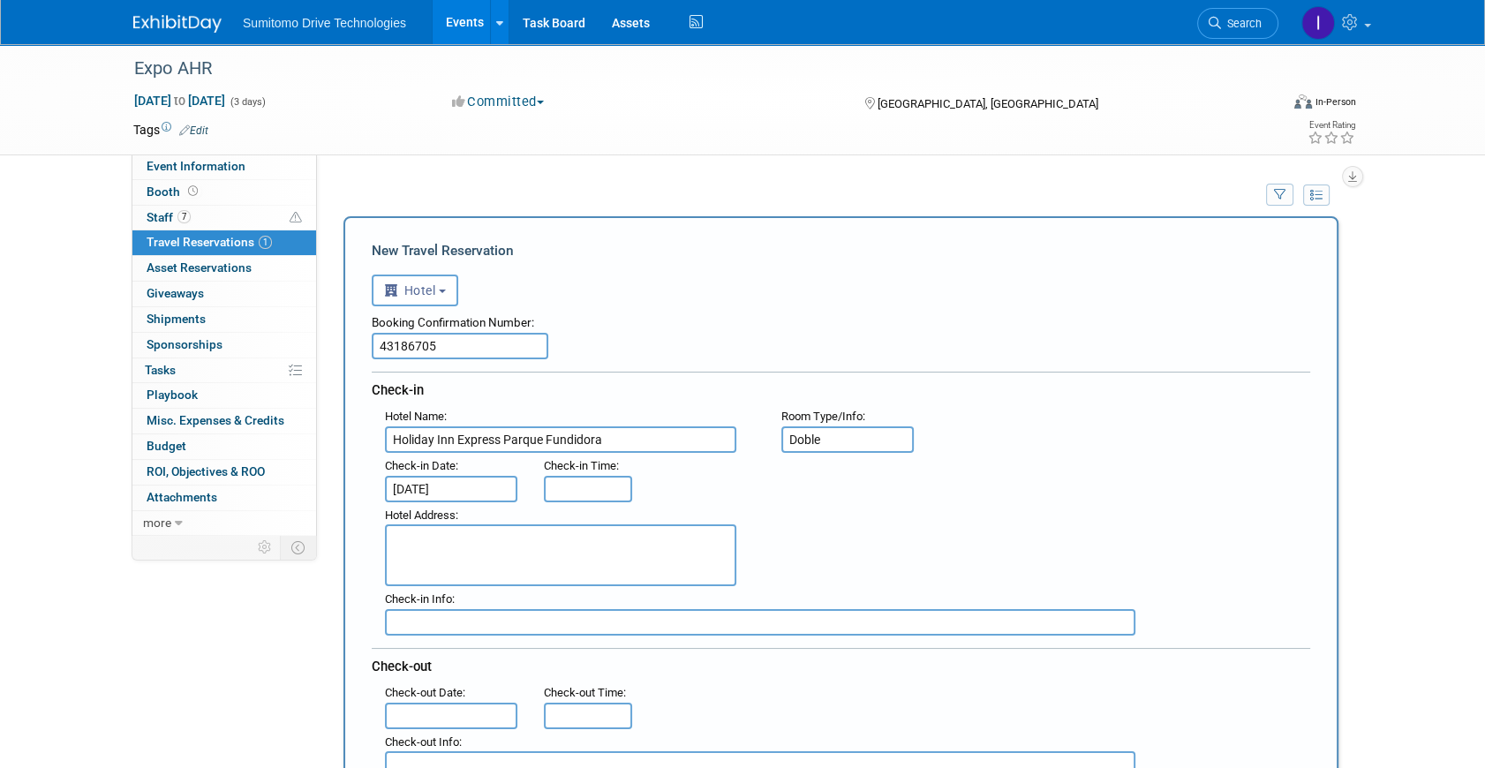
type input "3:00 PM"
click at [585, 480] on input "3:00 PM" at bounding box center [588, 489] width 88 height 26
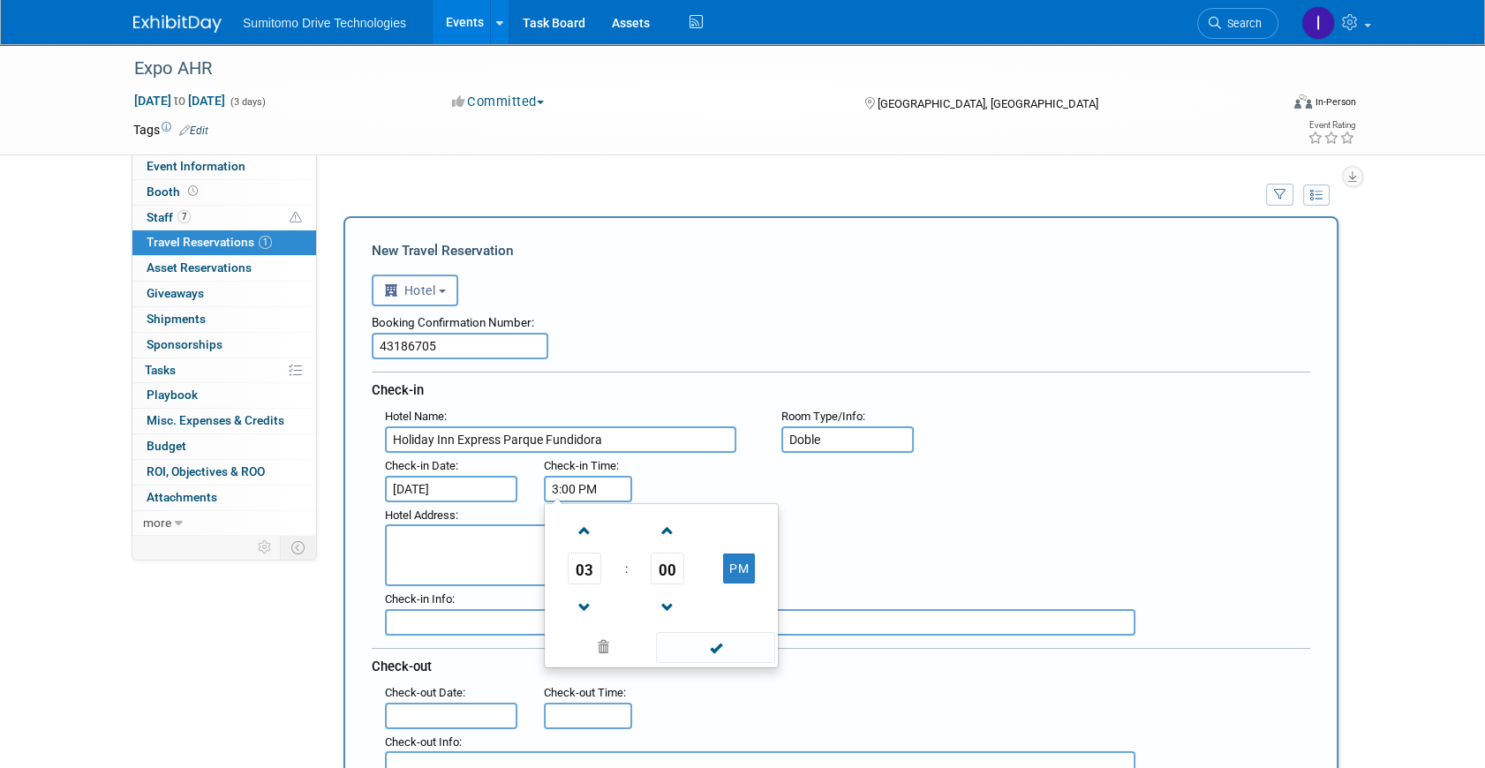
click at [721, 653] on span at bounding box center [715, 647] width 119 height 31
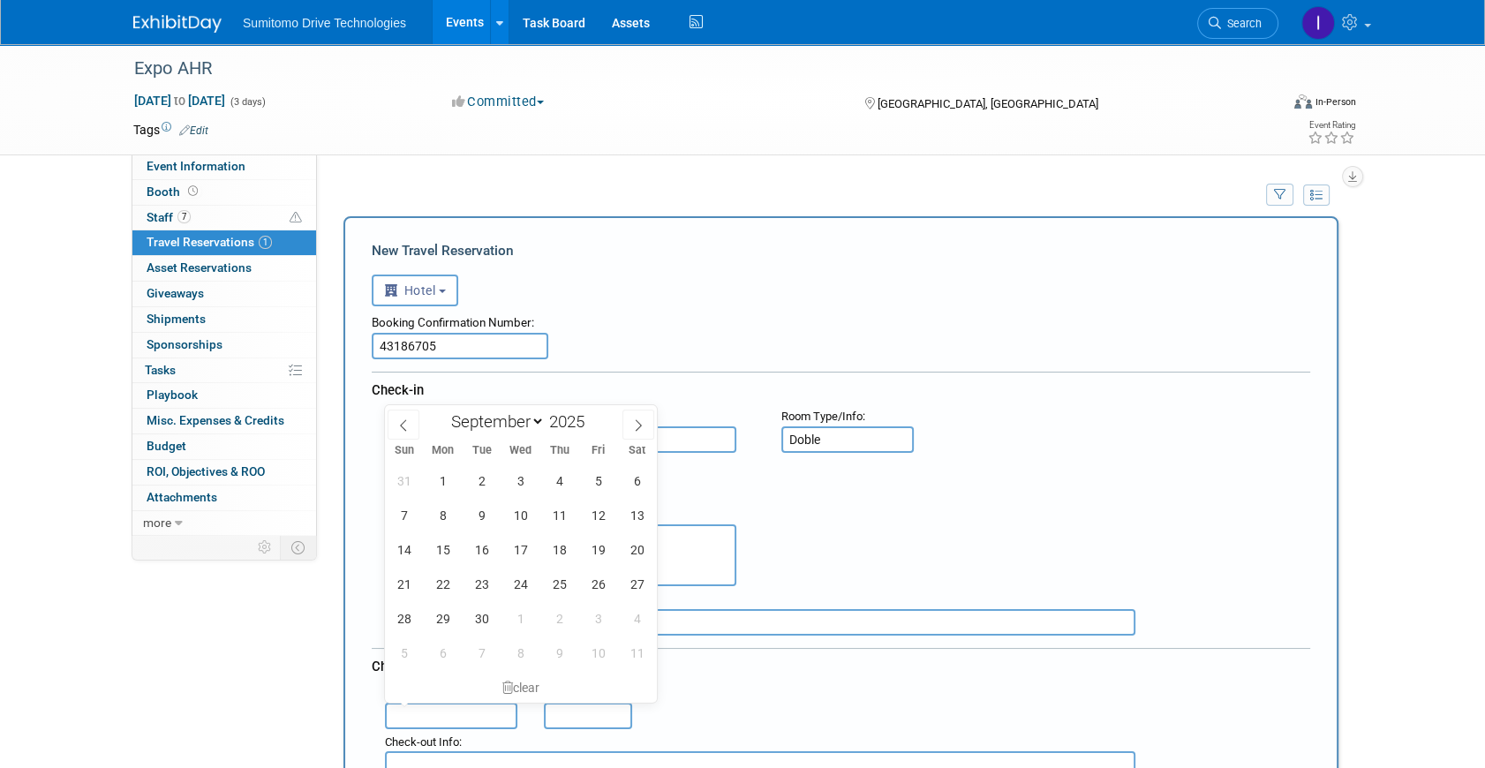
click at [463, 706] on input "text" at bounding box center [451, 716] width 132 height 26
click at [599, 579] on span "26" at bounding box center [598, 584] width 34 height 34
type input "[DATE]"
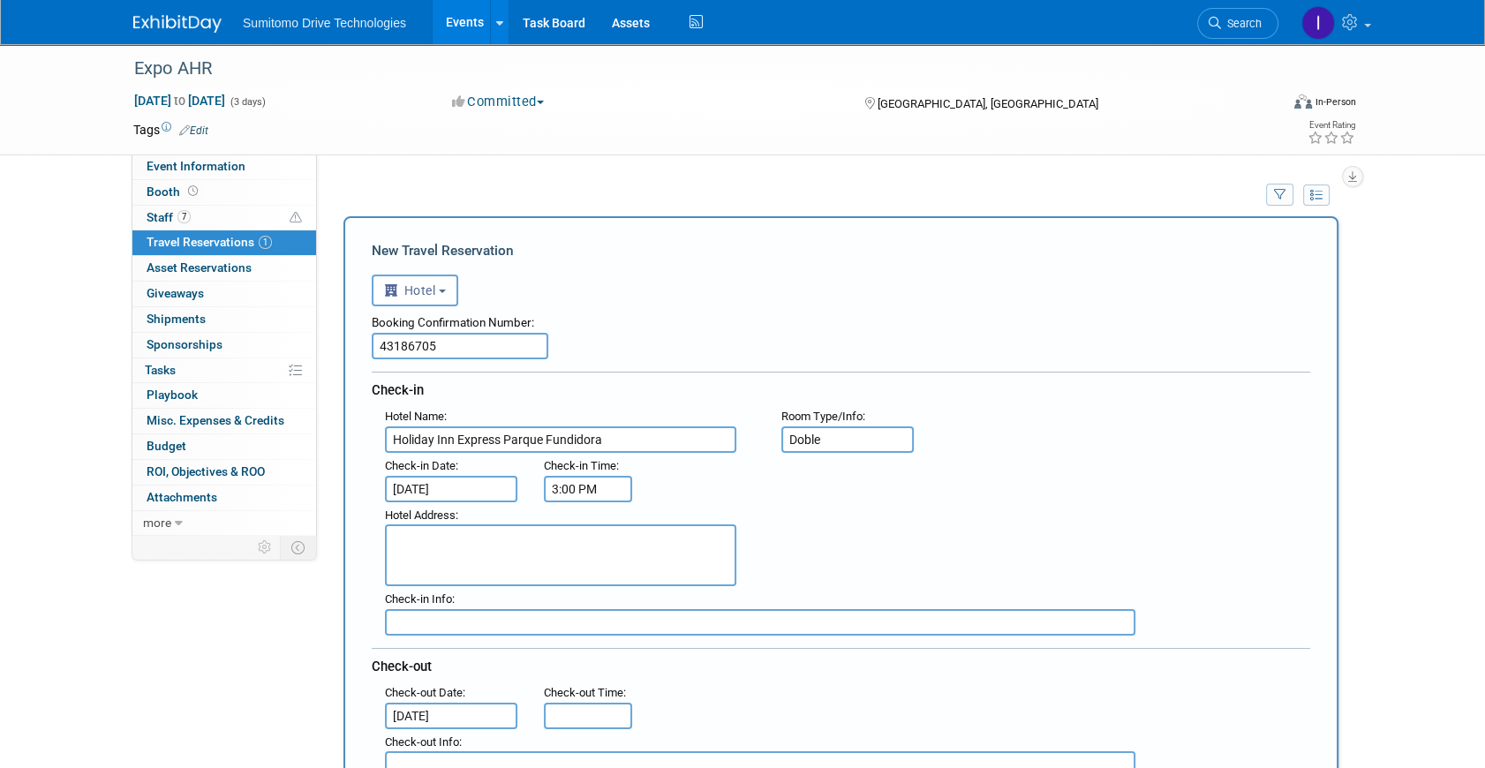
type input "11:00 AM"
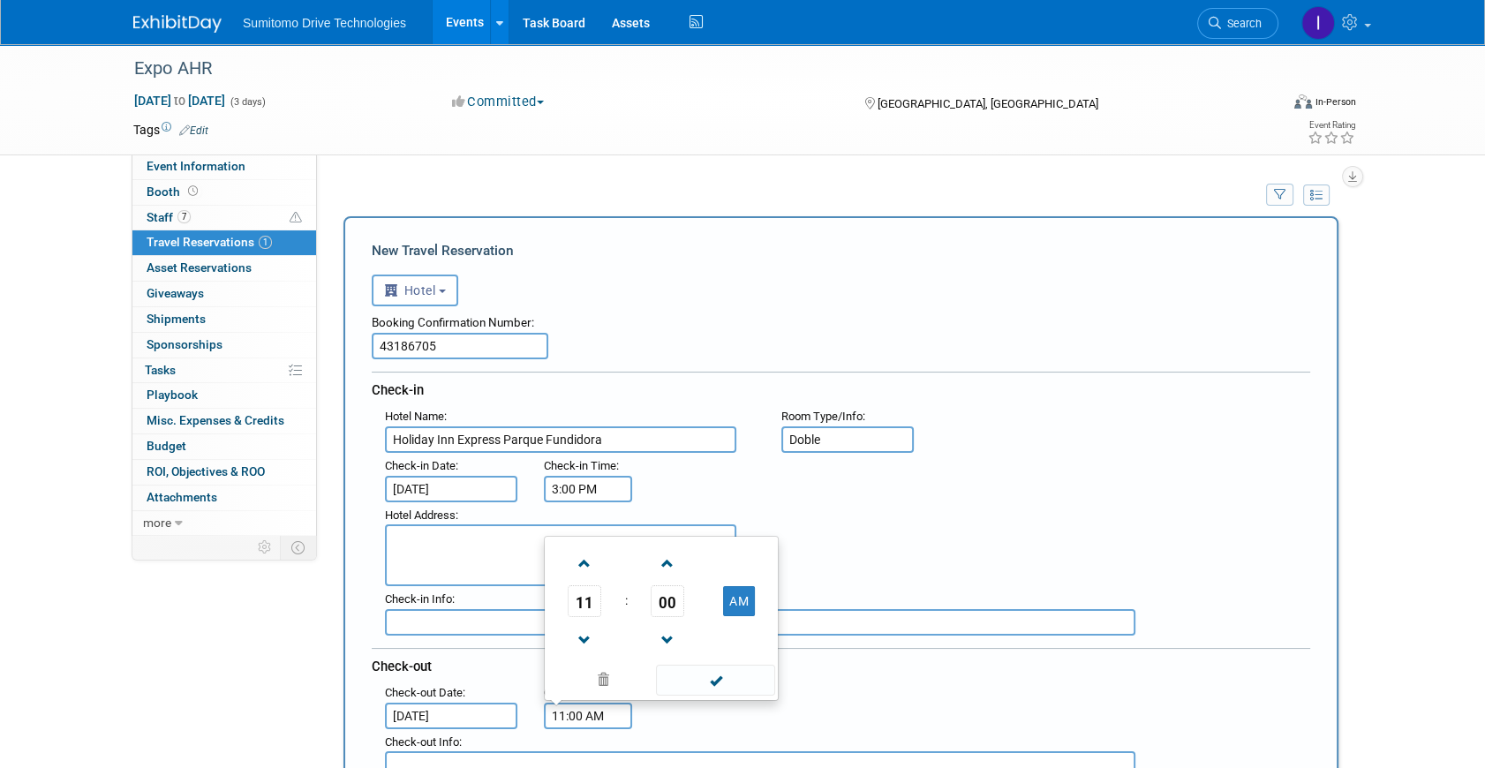
click at [564, 703] on input "11:00 AM" at bounding box center [588, 716] width 88 height 26
click at [726, 671] on span at bounding box center [715, 680] width 119 height 31
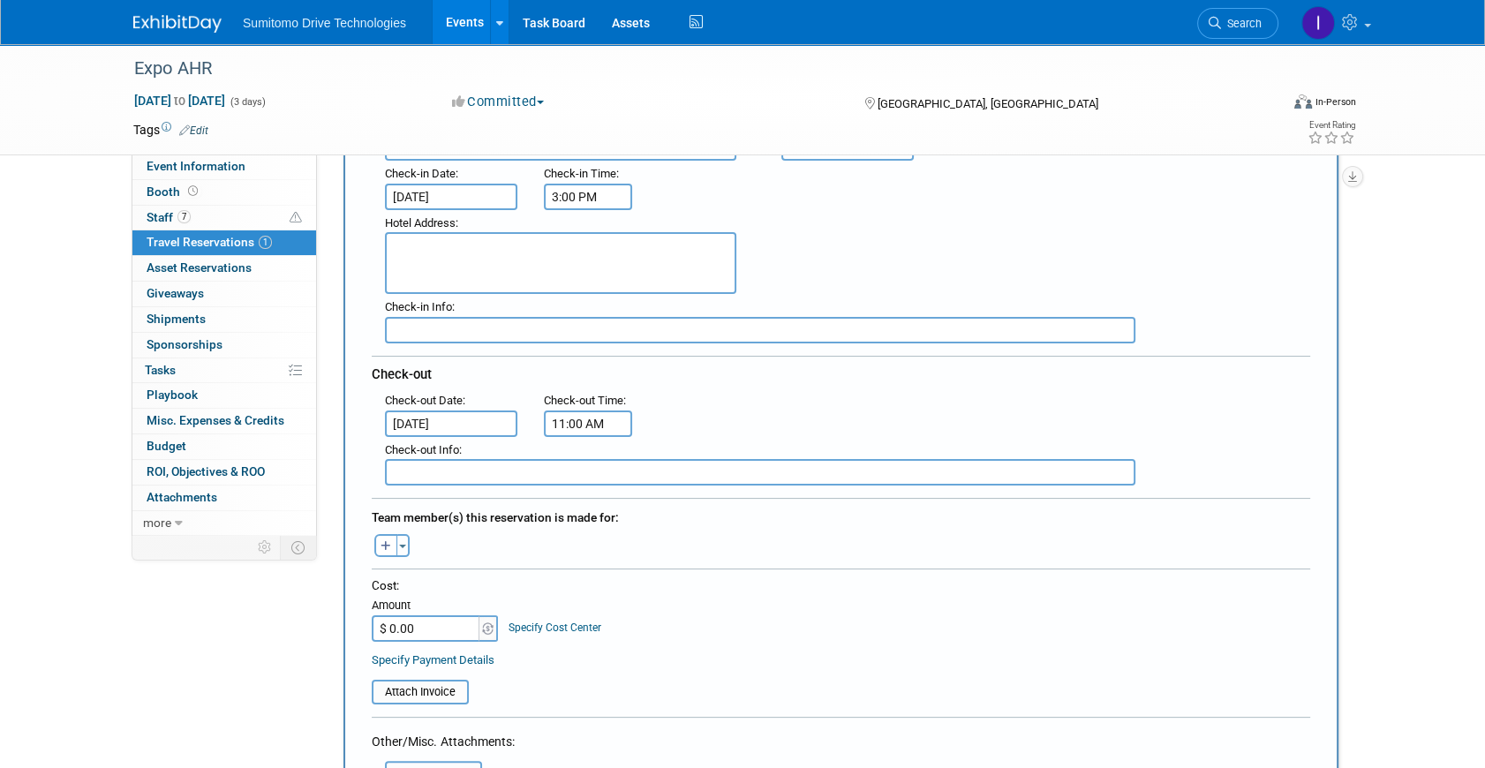
scroll to position [321, 0]
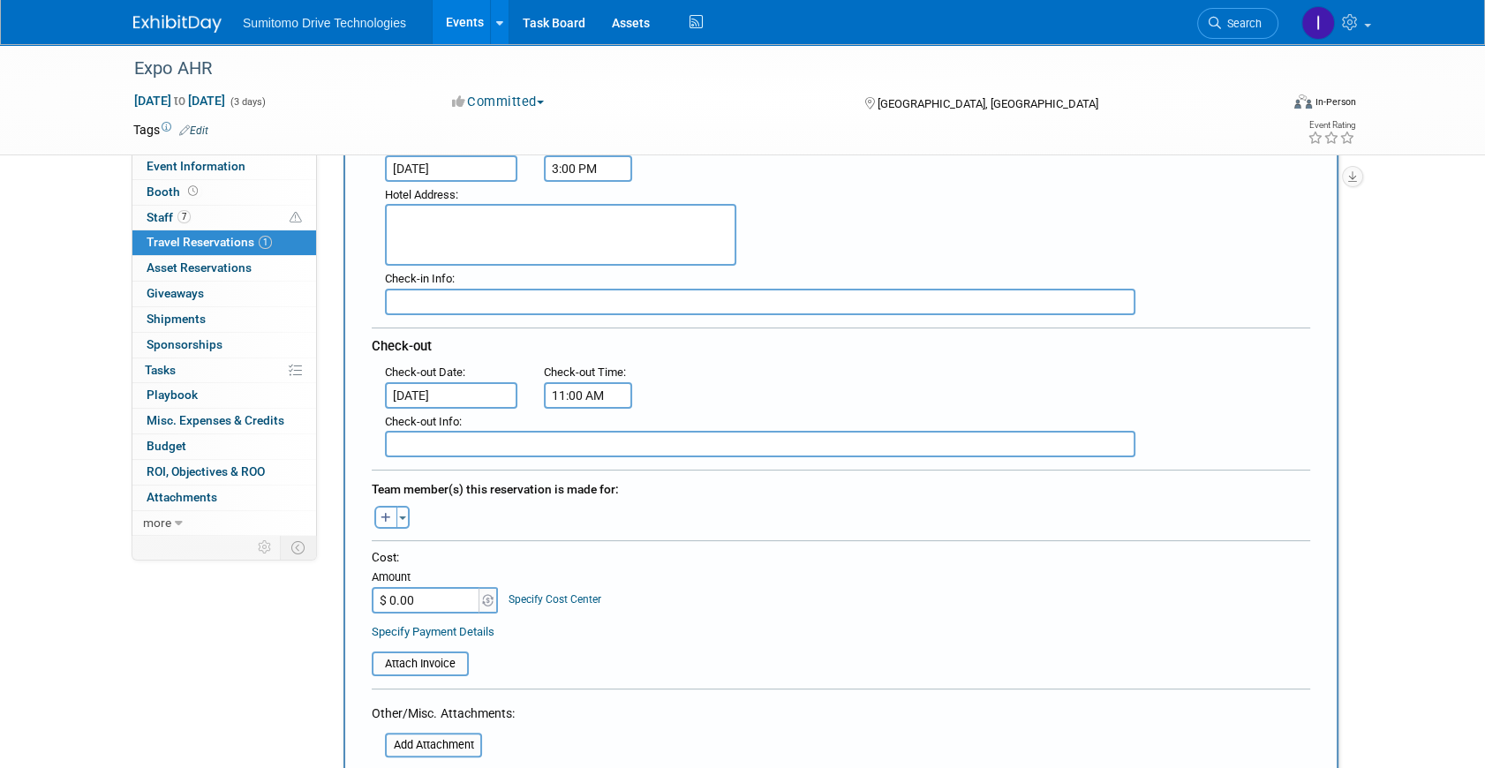
click at [383, 513] on icon "button" at bounding box center [386, 518] width 11 height 11
select select
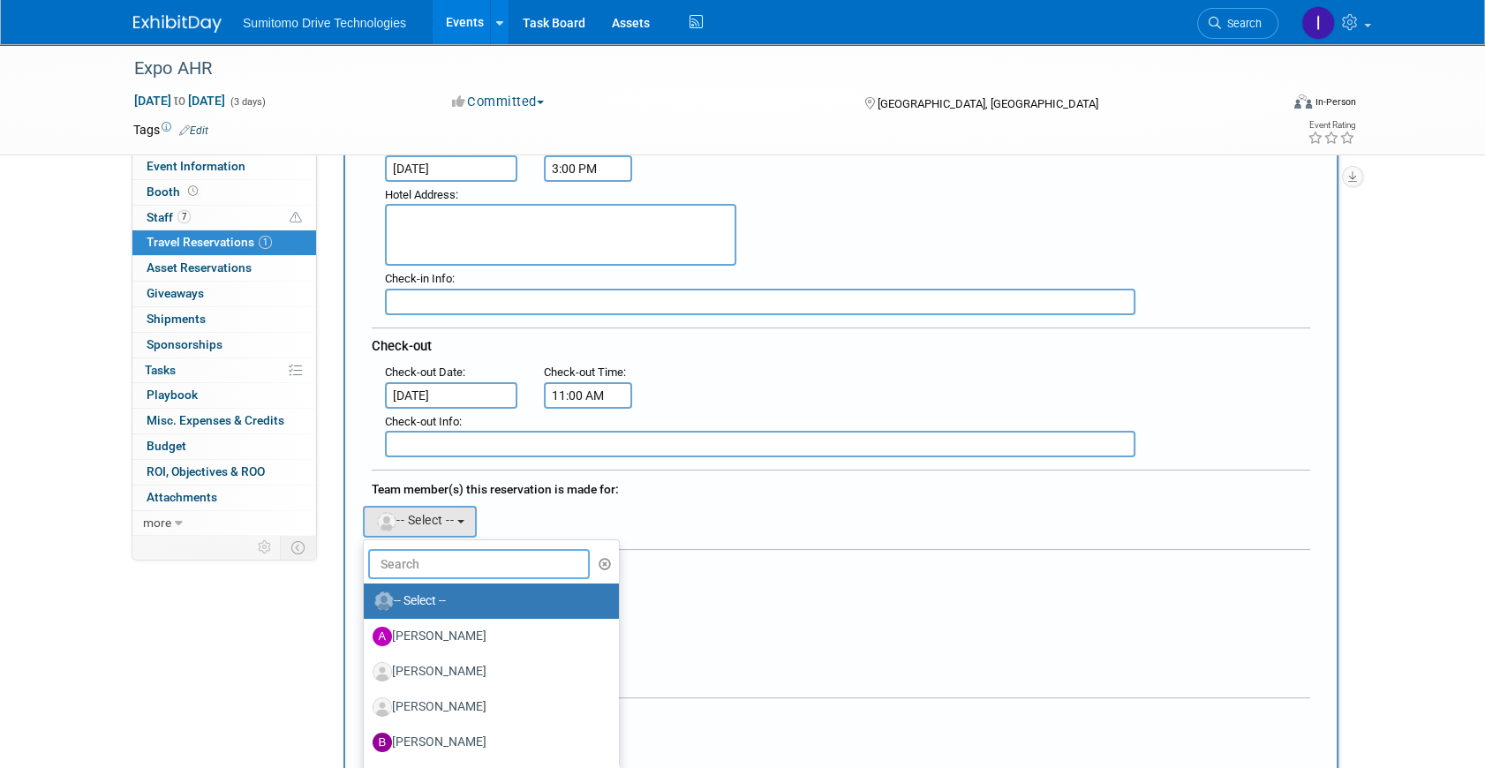
click at [441, 560] on input "text" at bounding box center [479, 564] width 222 height 30
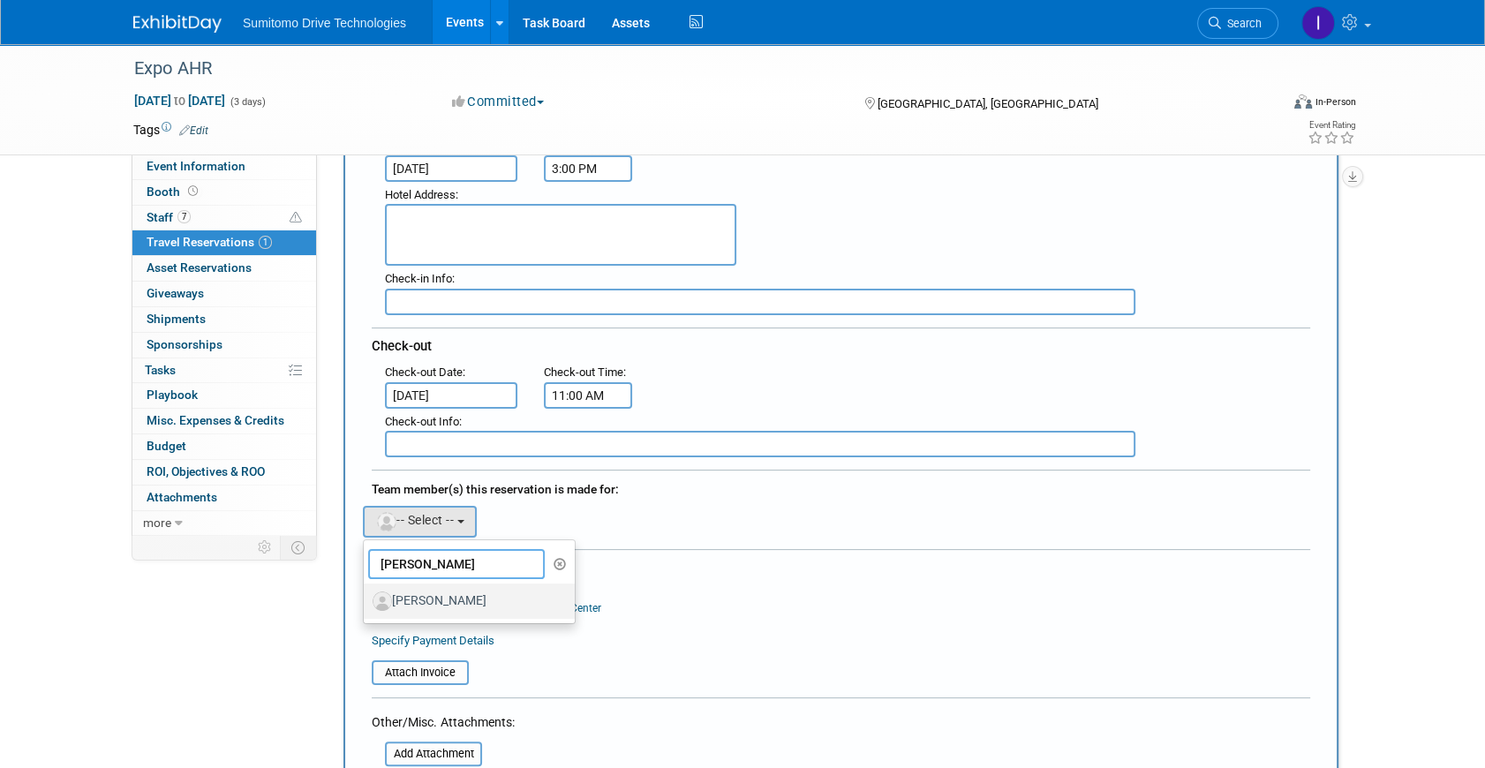
type input "[PERSON_NAME]"
click at [434, 587] on label "[PERSON_NAME]" at bounding box center [465, 601] width 185 height 28
click at [366, 593] on input "[PERSON_NAME]" at bounding box center [360, 598] width 11 height 11
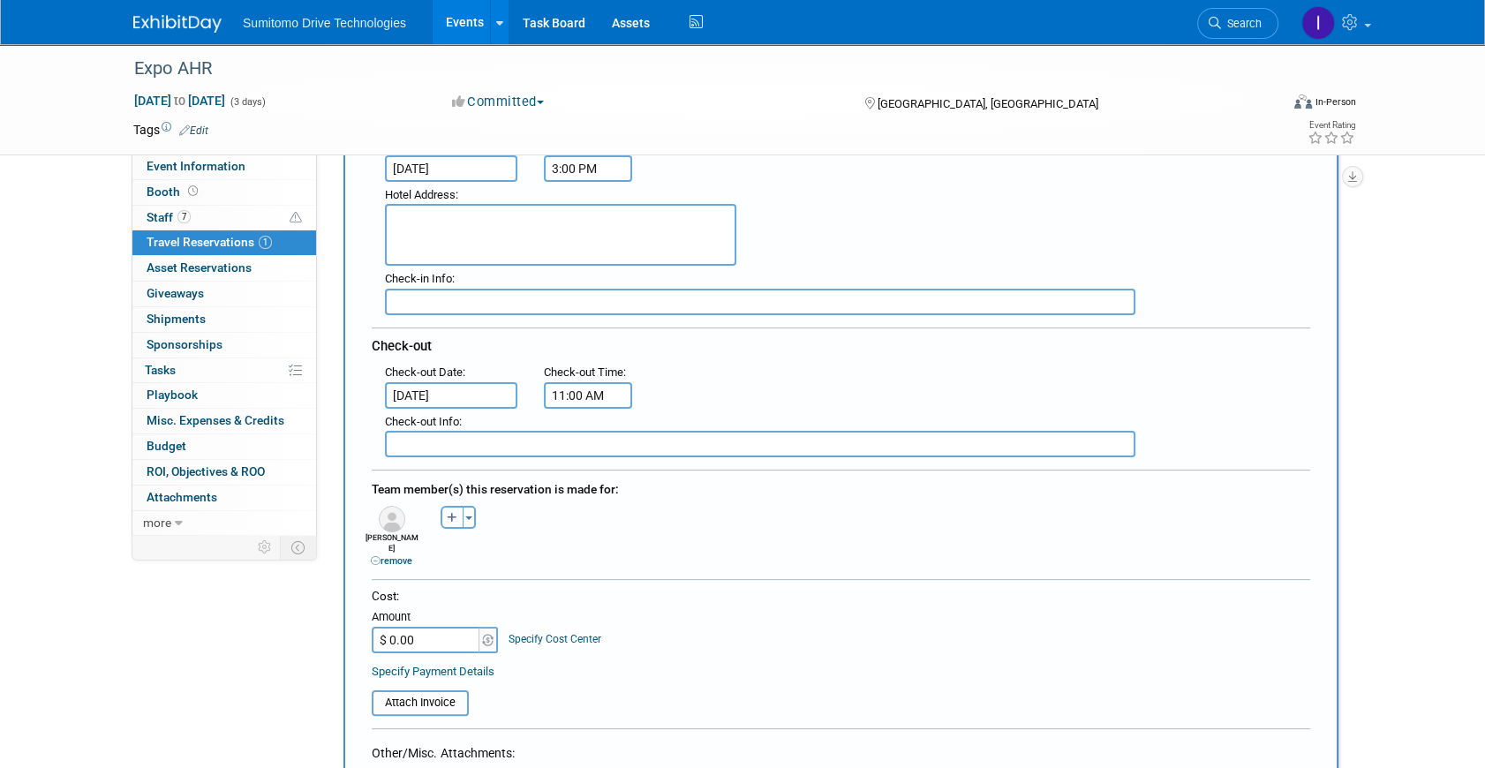
click at [449, 513] on icon "button" at bounding box center [452, 518] width 11 height 11
select select
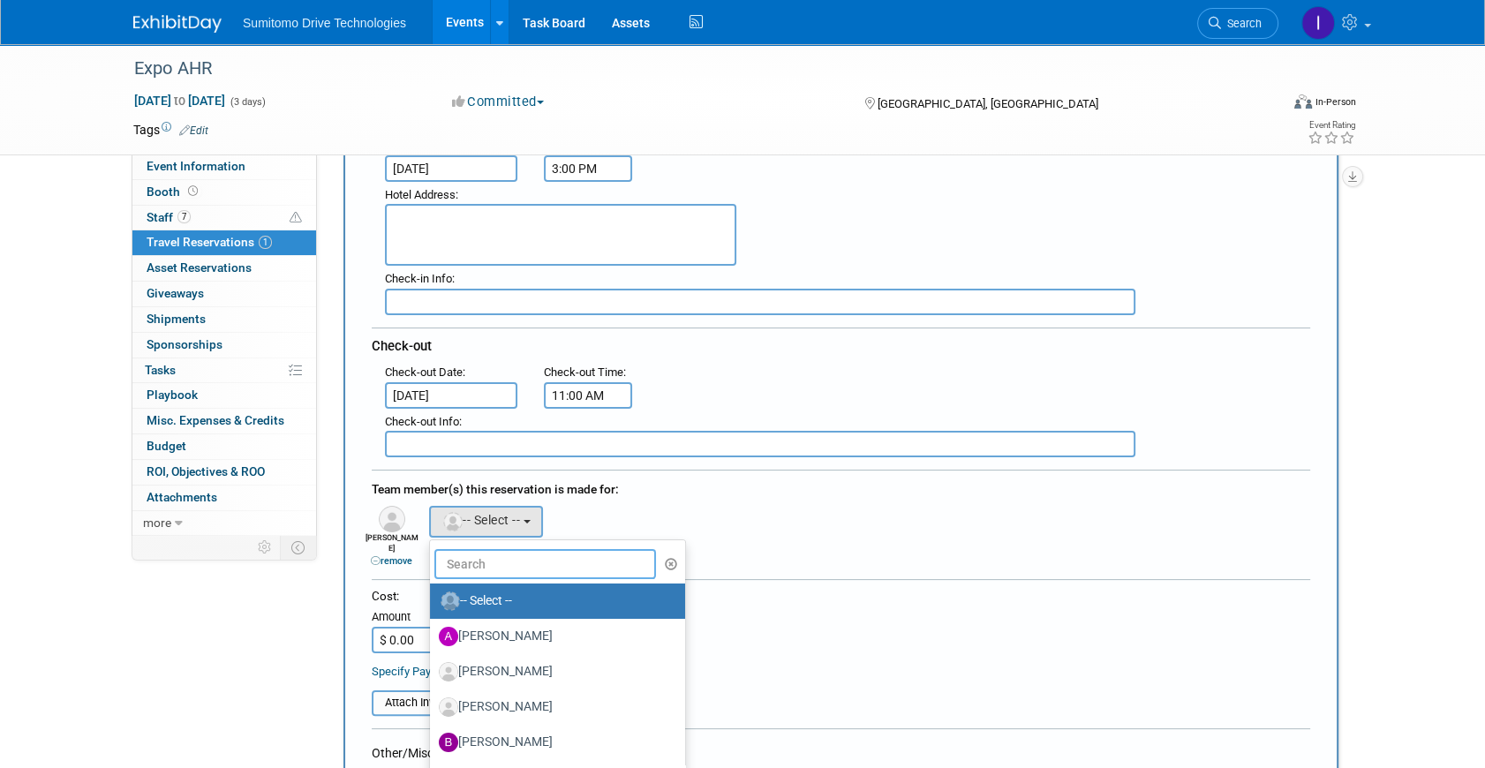
click at [459, 553] on input "text" at bounding box center [545, 564] width 222 height 30
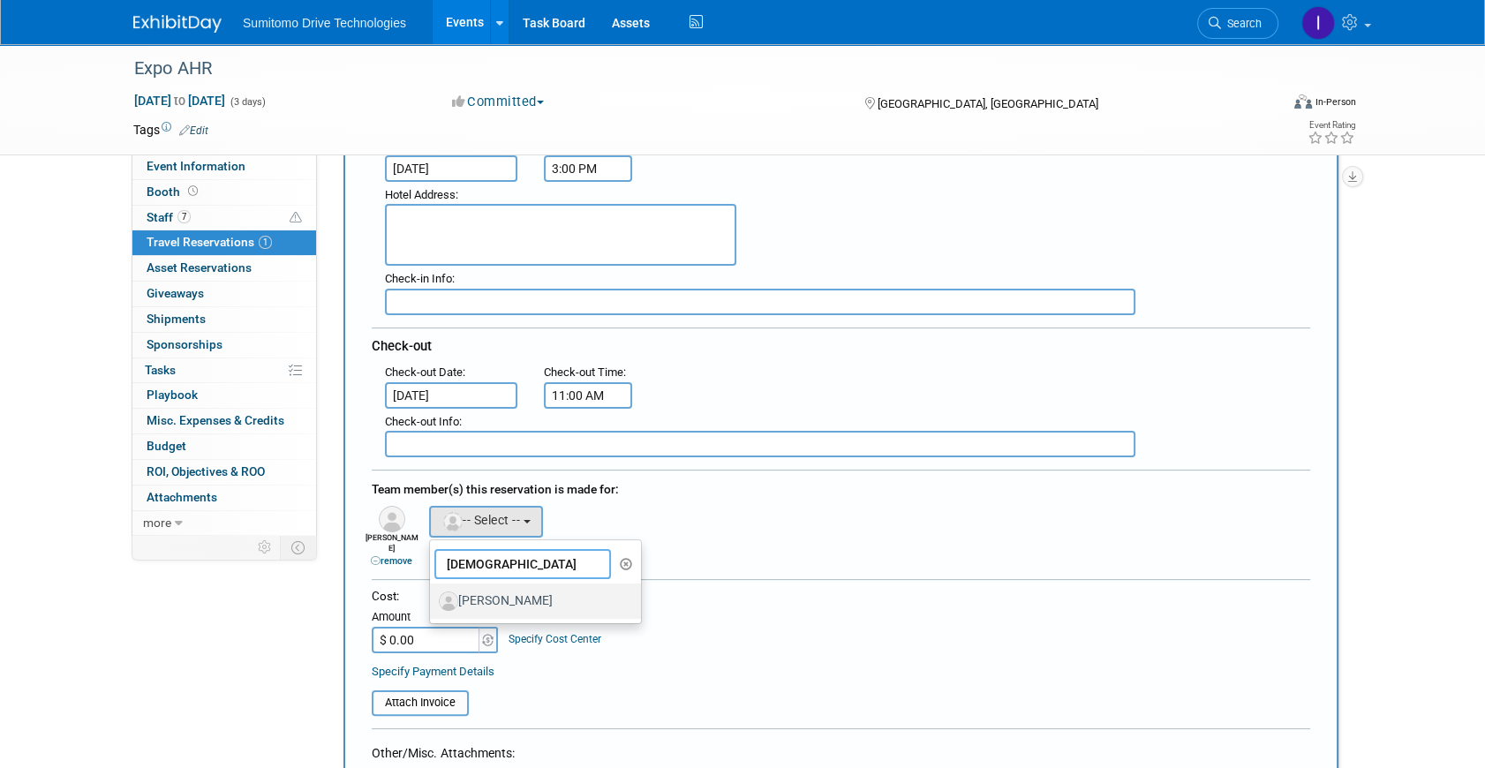
type input "[DEMOGRAPHIC_DATA]"
click at [508, 590] on label "[PERSON_NAME]" at bounding box center [531, 601] width 185 height 28
click at [433, 593] on input "[PERSON_NAME]" at bounding box center [426, 598] width 11 height 11
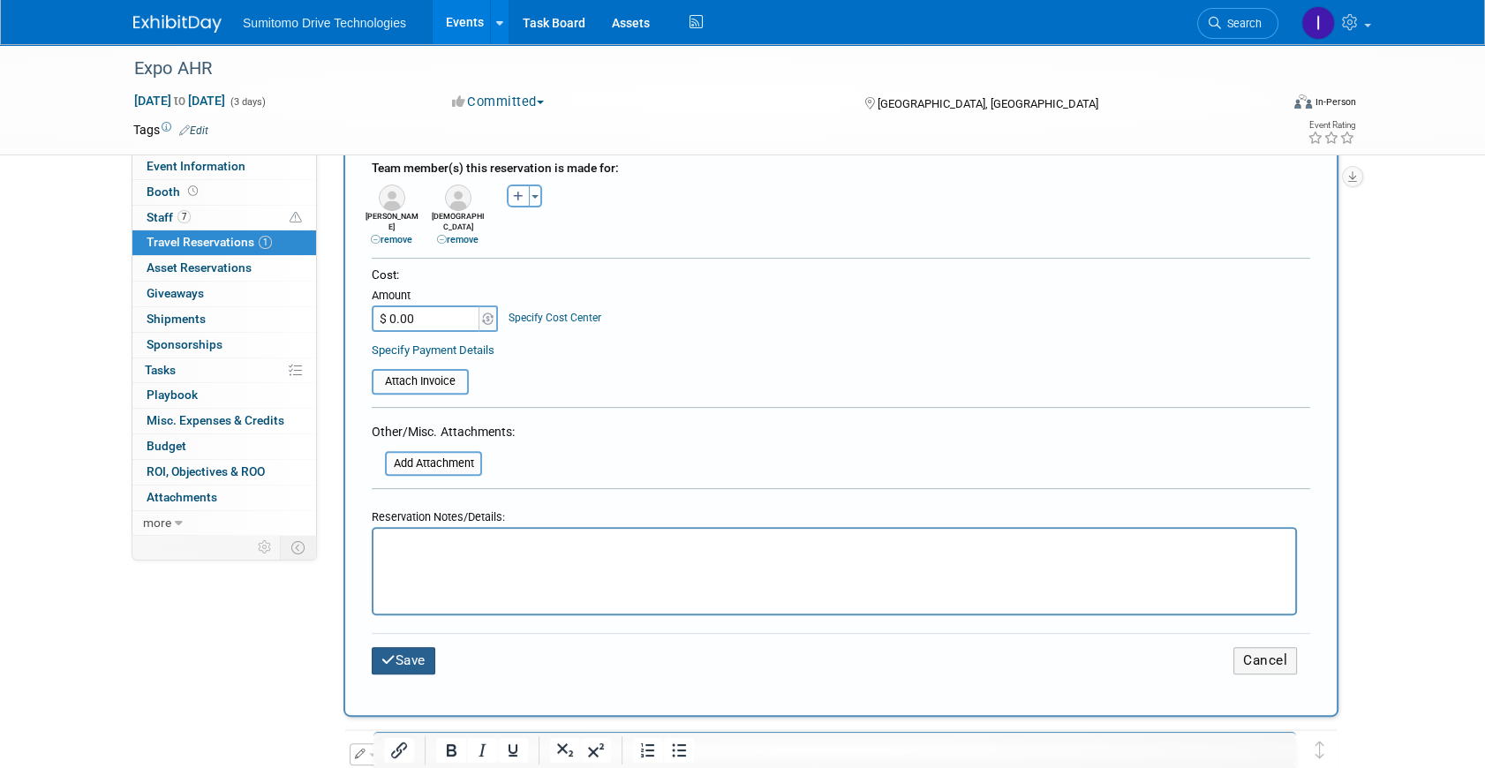
click at [406, 650] on button "Save" at bounding box center [404, 660] width 64 height 27
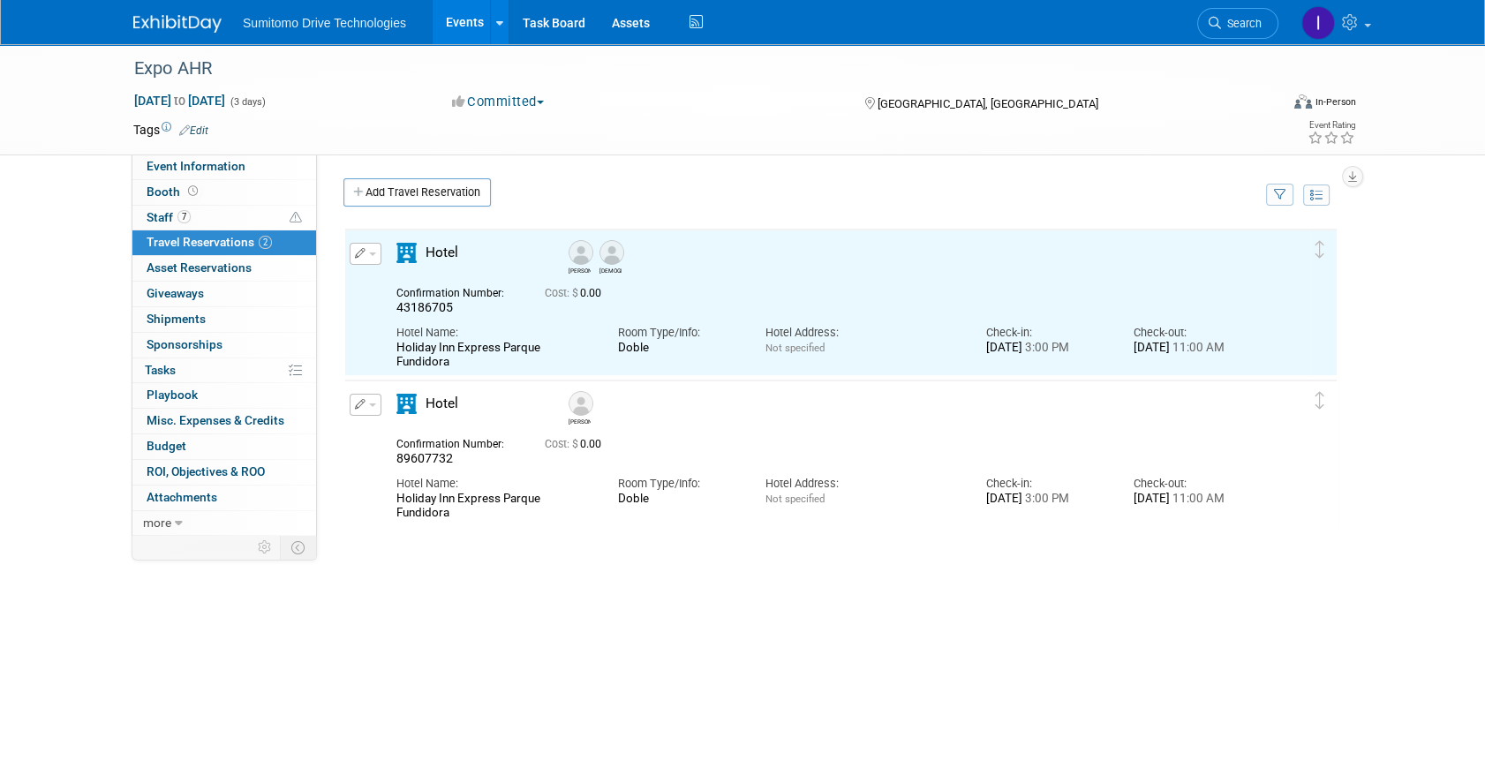
scroll to position [0, 0]
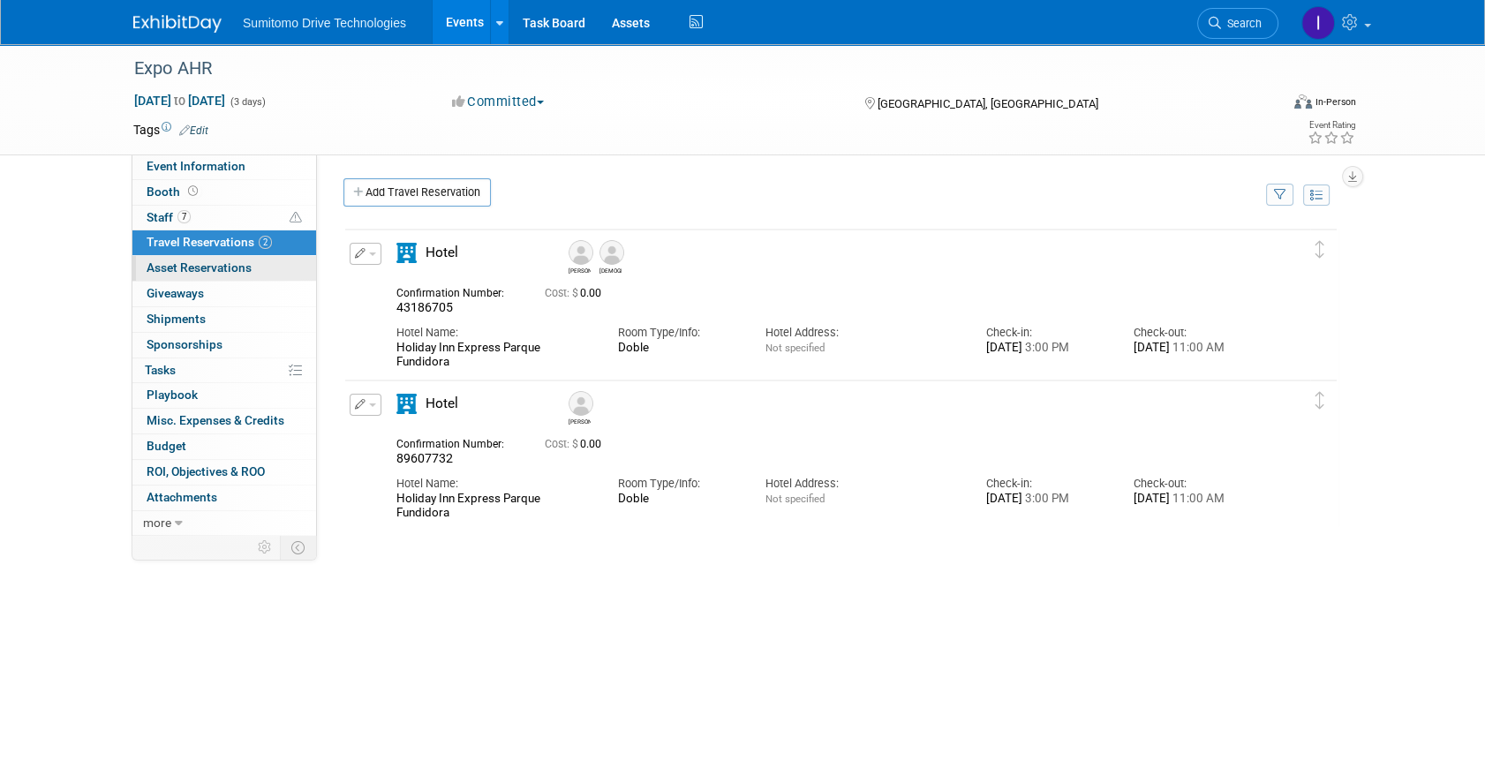
click at [220, 268] on span "Asset Reservations 0" at bounding box center [199, 267] width 105 height 14
